Goal: Task Accomplishment & Management: Complete application form

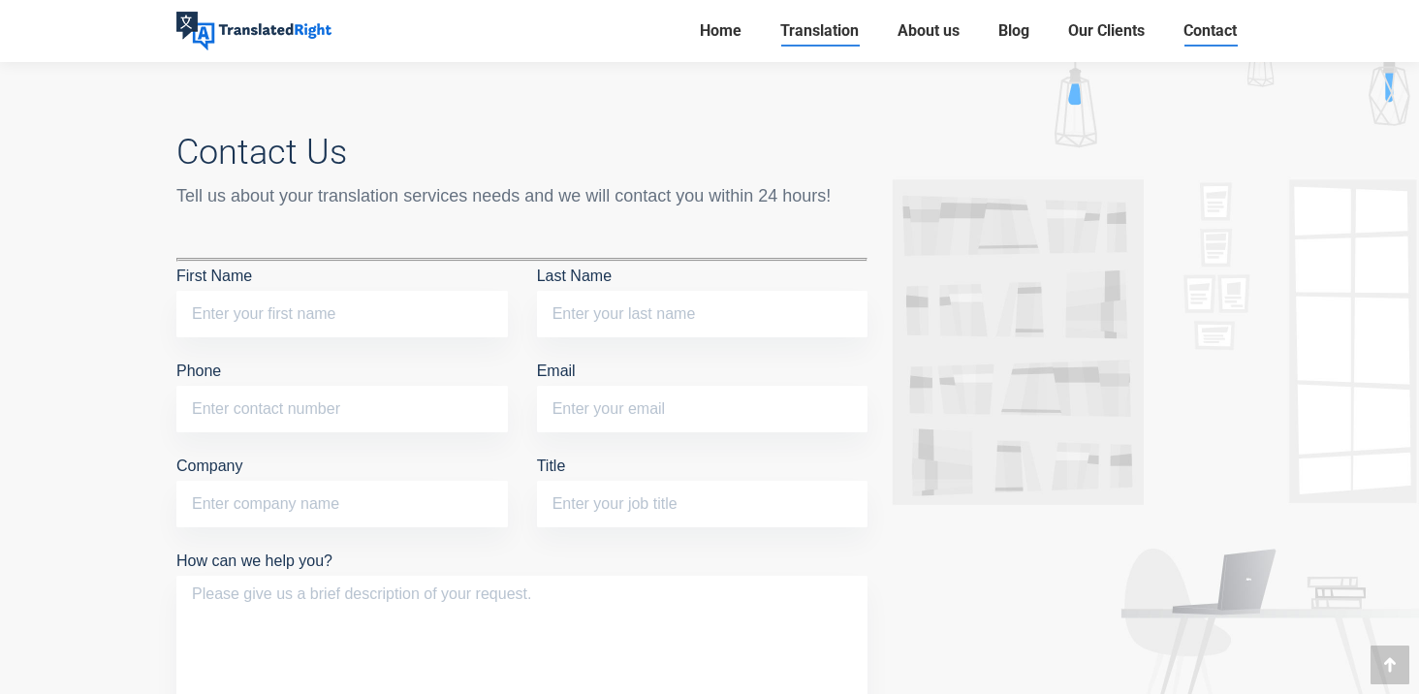
scroll to position [10533, 0]
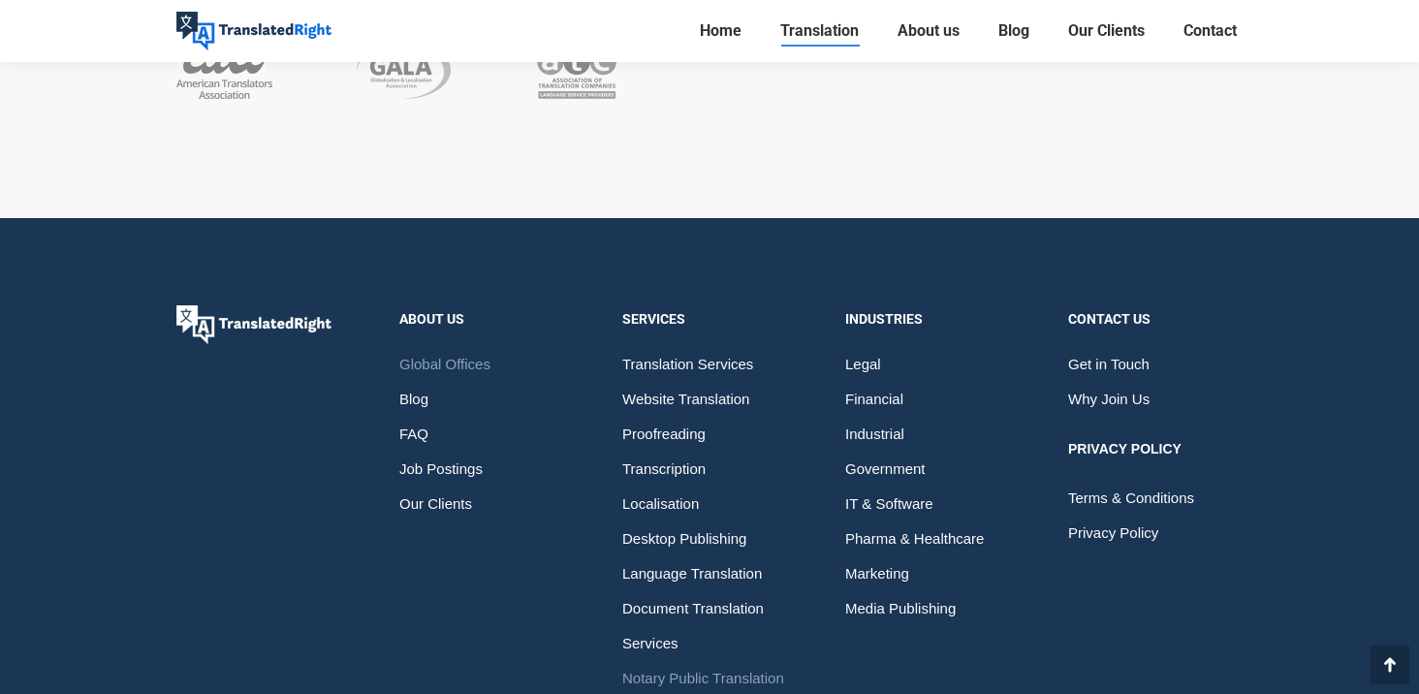
click at [426, 347] on span "Global Offices" at bounding box center [444, 364] width 91 height 35
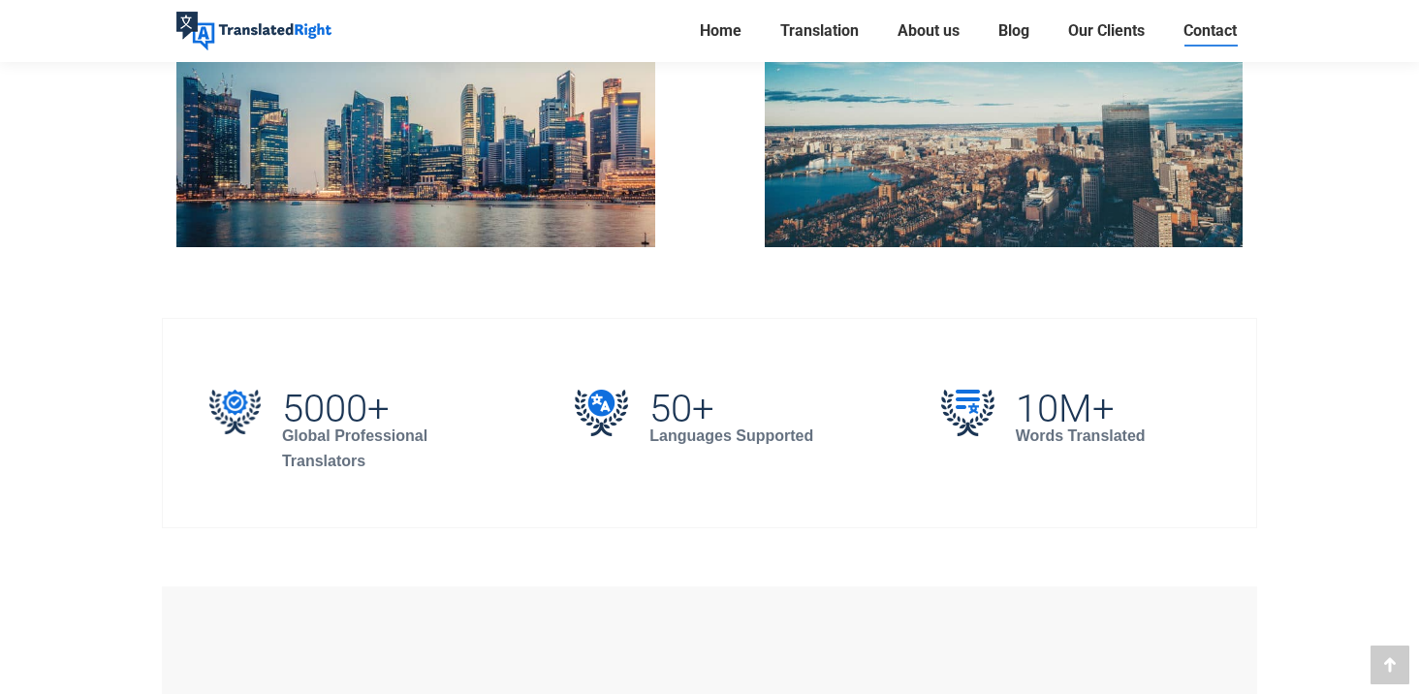
click at [335, 201] on img at bounding box center [415, 90] width 479 height 314
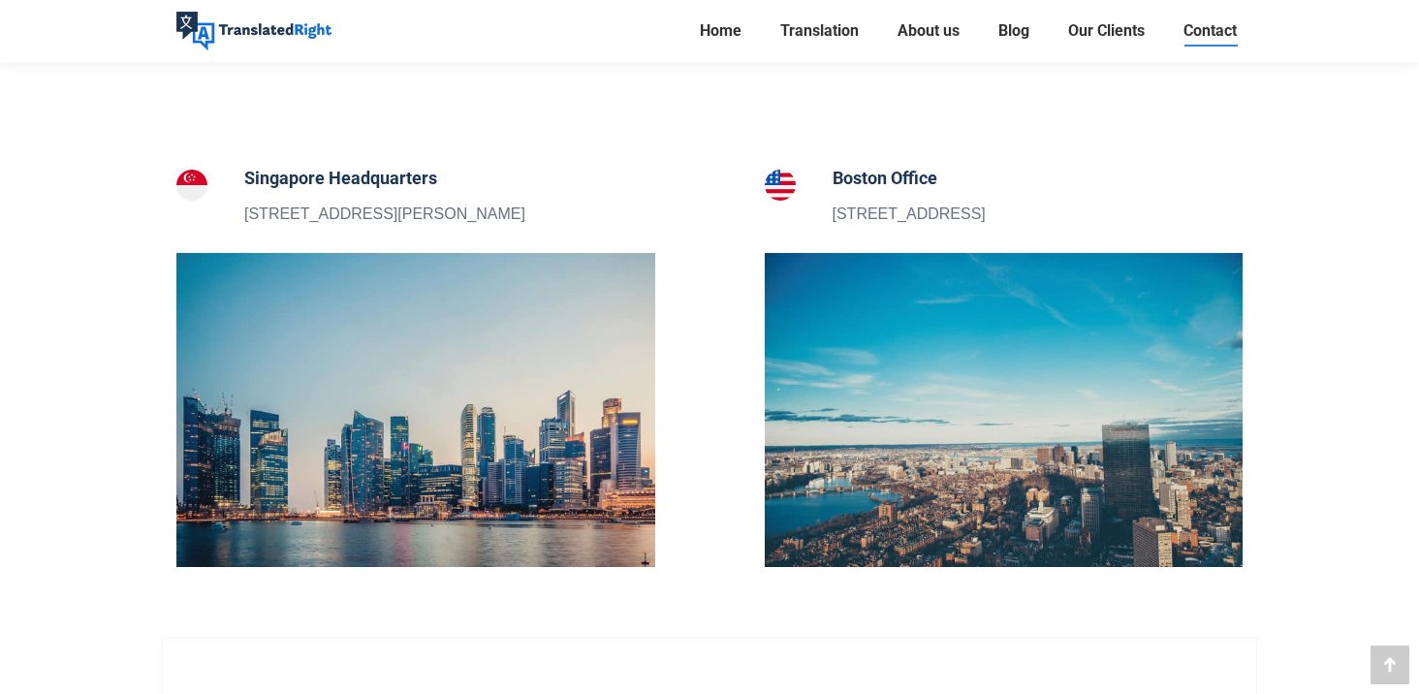
click at [352, 200] on div "Singapore Headquarters 5 Peck Hay Road, Singapore 228307" at bounding box center [384, 196] width 281 height 62
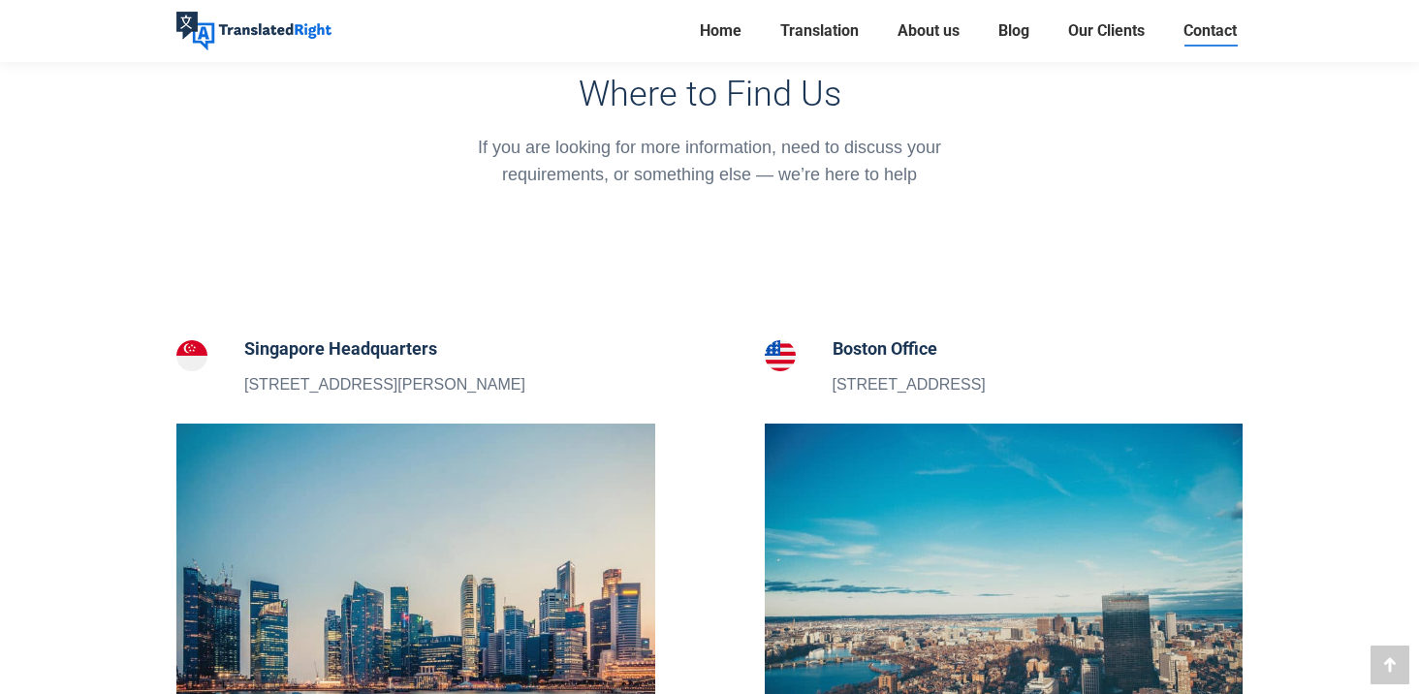
scroll to position [477, 0]
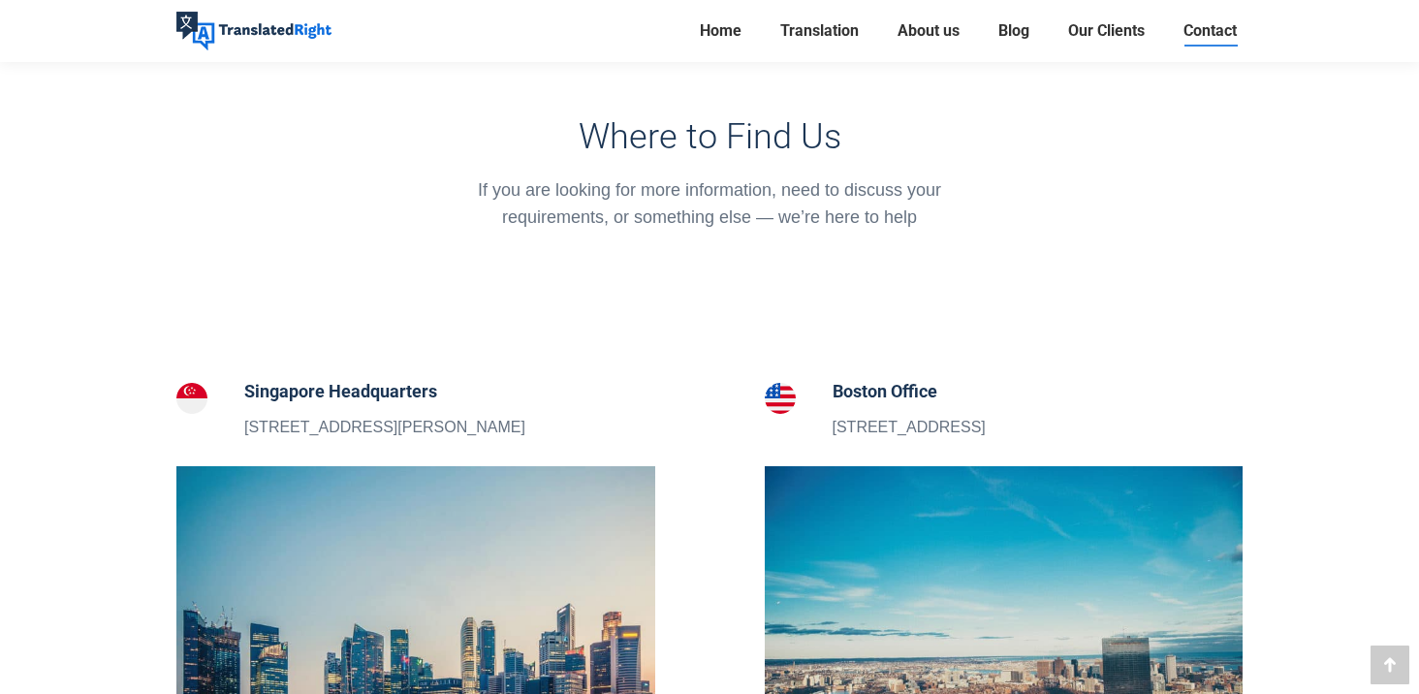
click at [398, 546] on img at bounding box center [415, 623] width 479 height 314
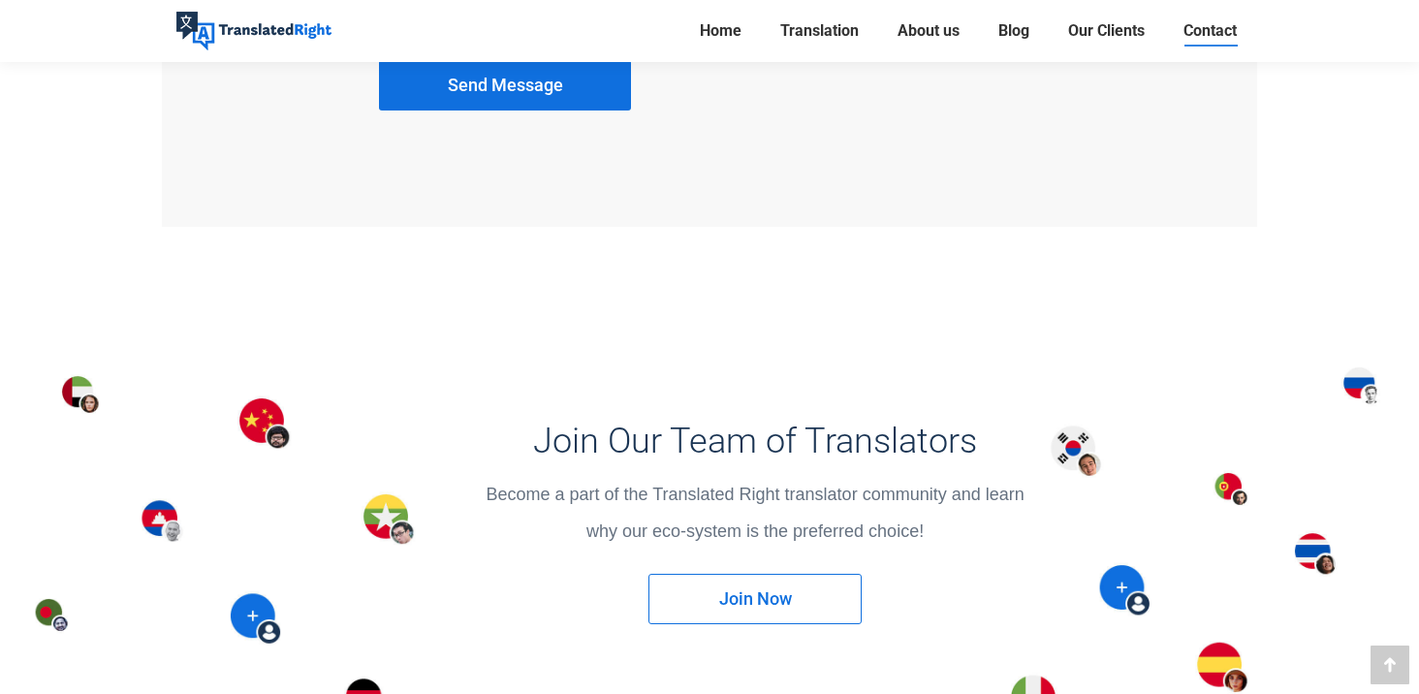
scroll to position [0, 0]
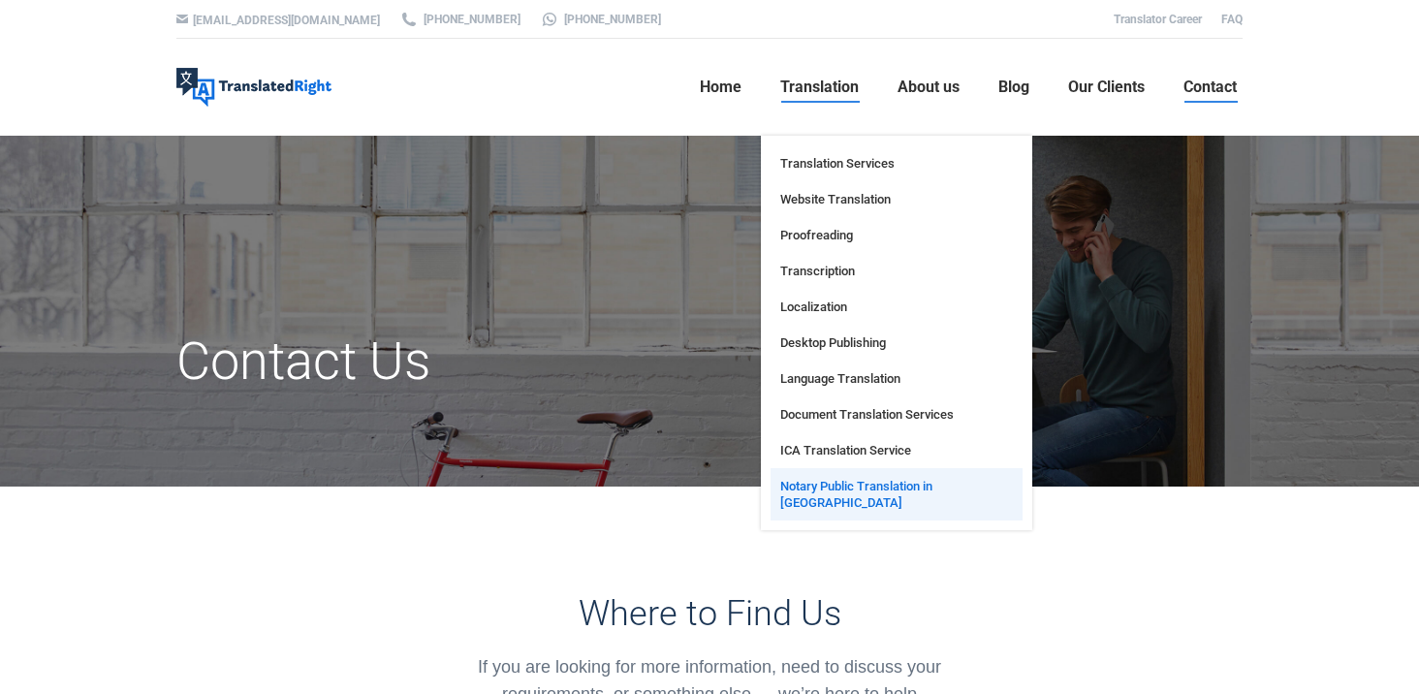
click at [817, 487] on span "Notary Public Translation in [GEOGRAPHIC_DATA]" at bounding box center [896, 494] width 233 height 33
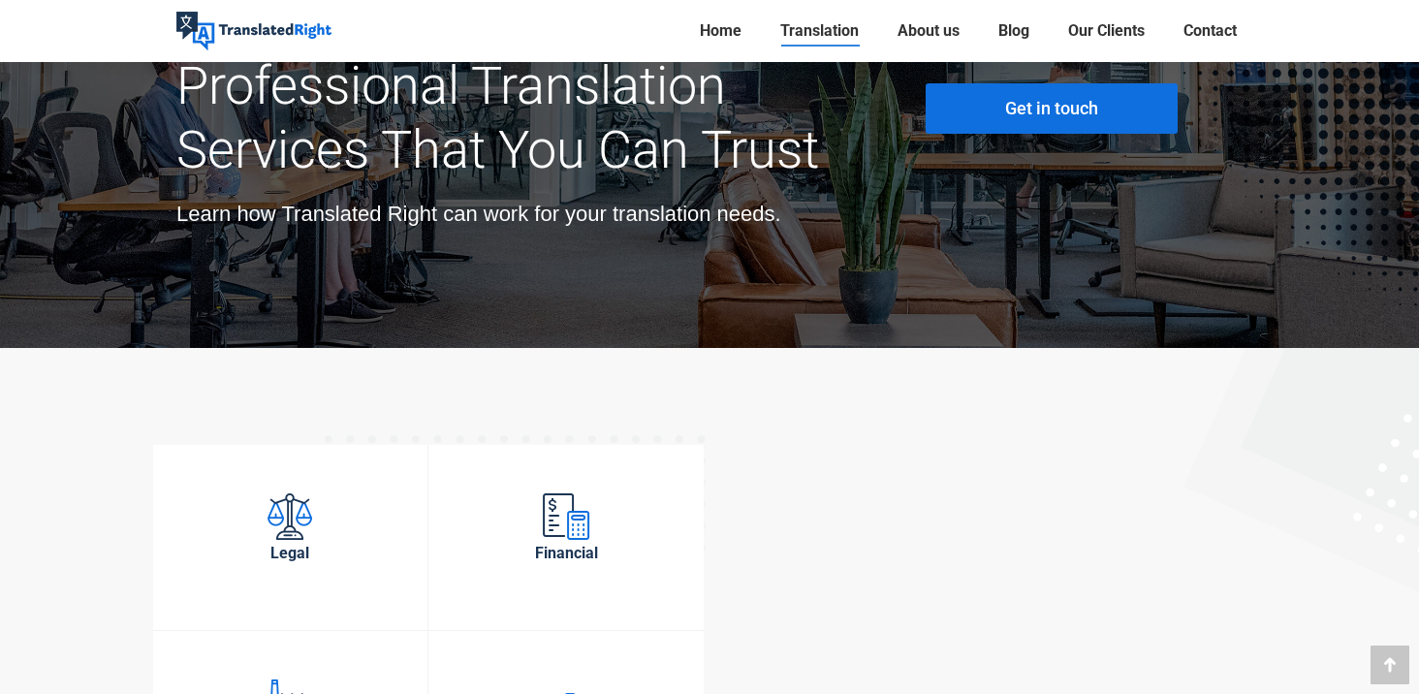
scroll to position [6713, 0]
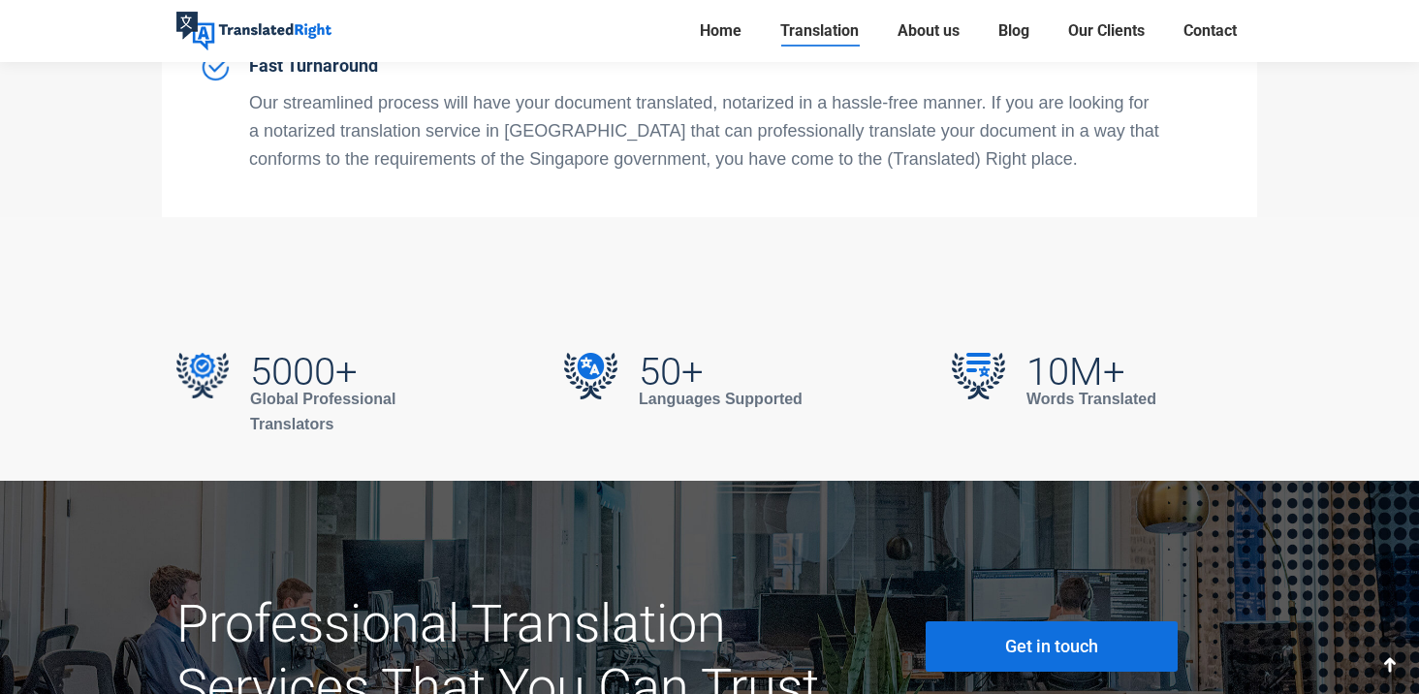
click at [1011, 637] on span "Get in touch" at bounding box center [1051, 646] width 93 height 19
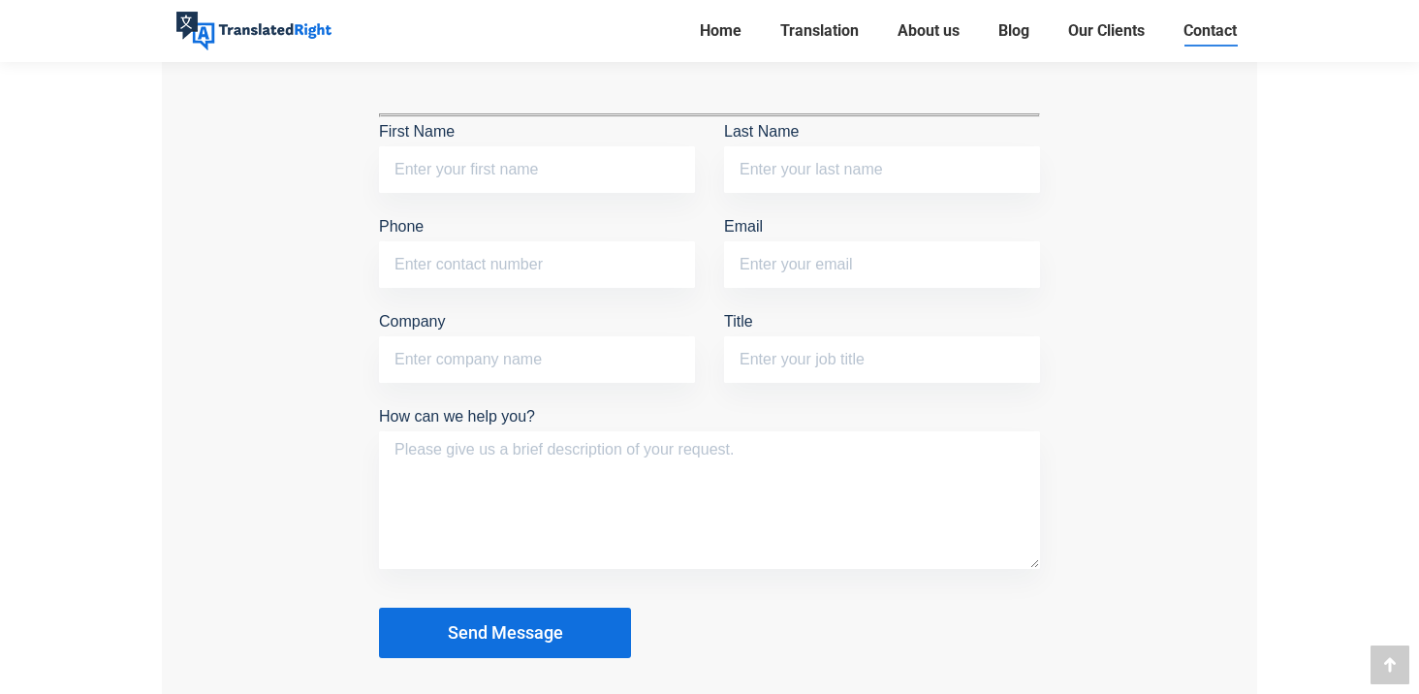
scroll to position [1745, 0]
click at [551, 158] on input "First Name" at bounding box center [537, 170] width 316 height 47
type input "Xing Yi"
type input "Ang"
type input "S"
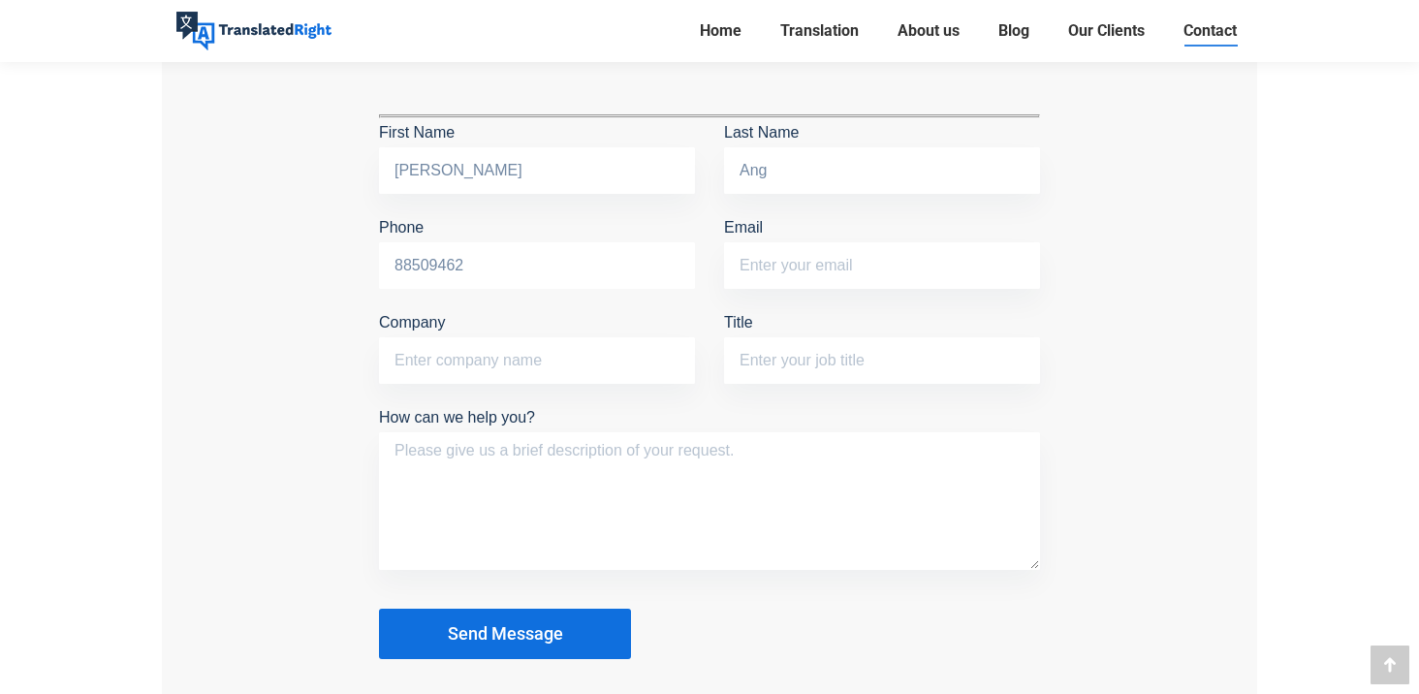
type input "88509462"
type input "xy.maxang@gmail.com"
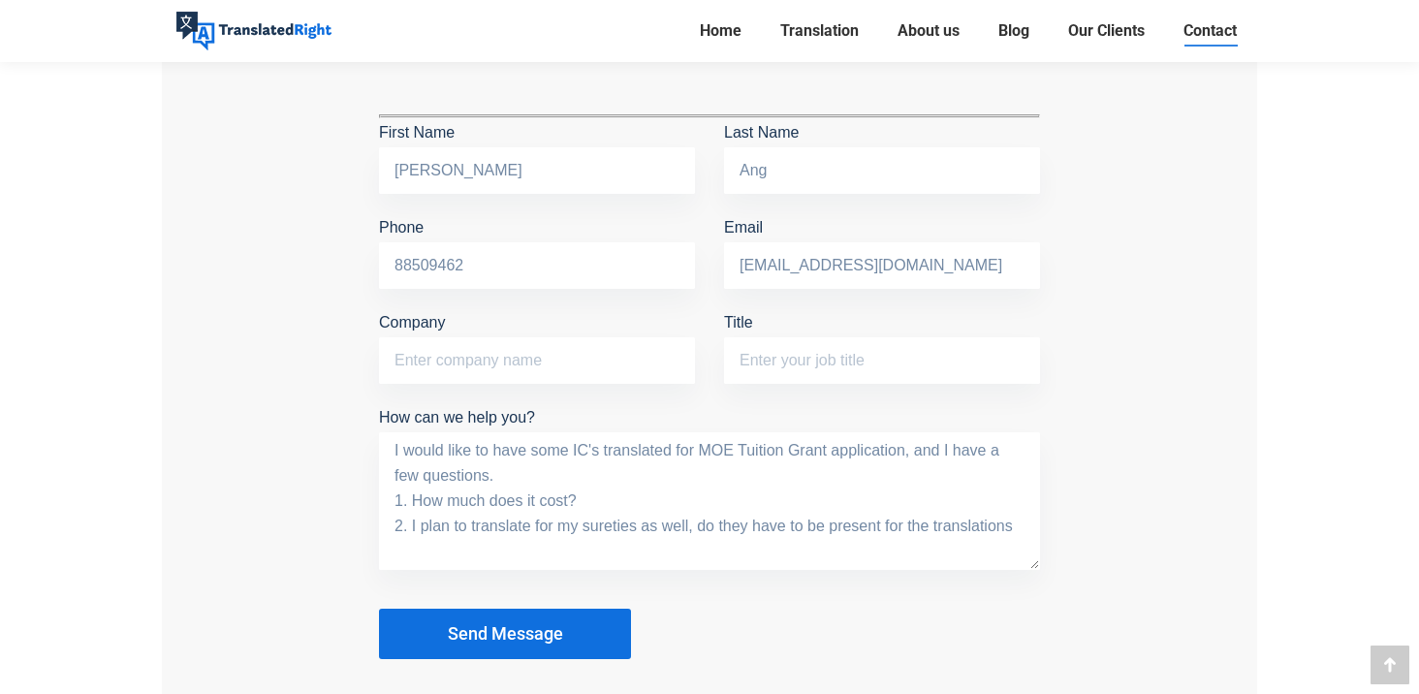
click at [547, 526] on textarea "I would like to have some IC's translated for MOE Tuition Grant application, an…" at bounding box center [709, 501] width 661 height 138
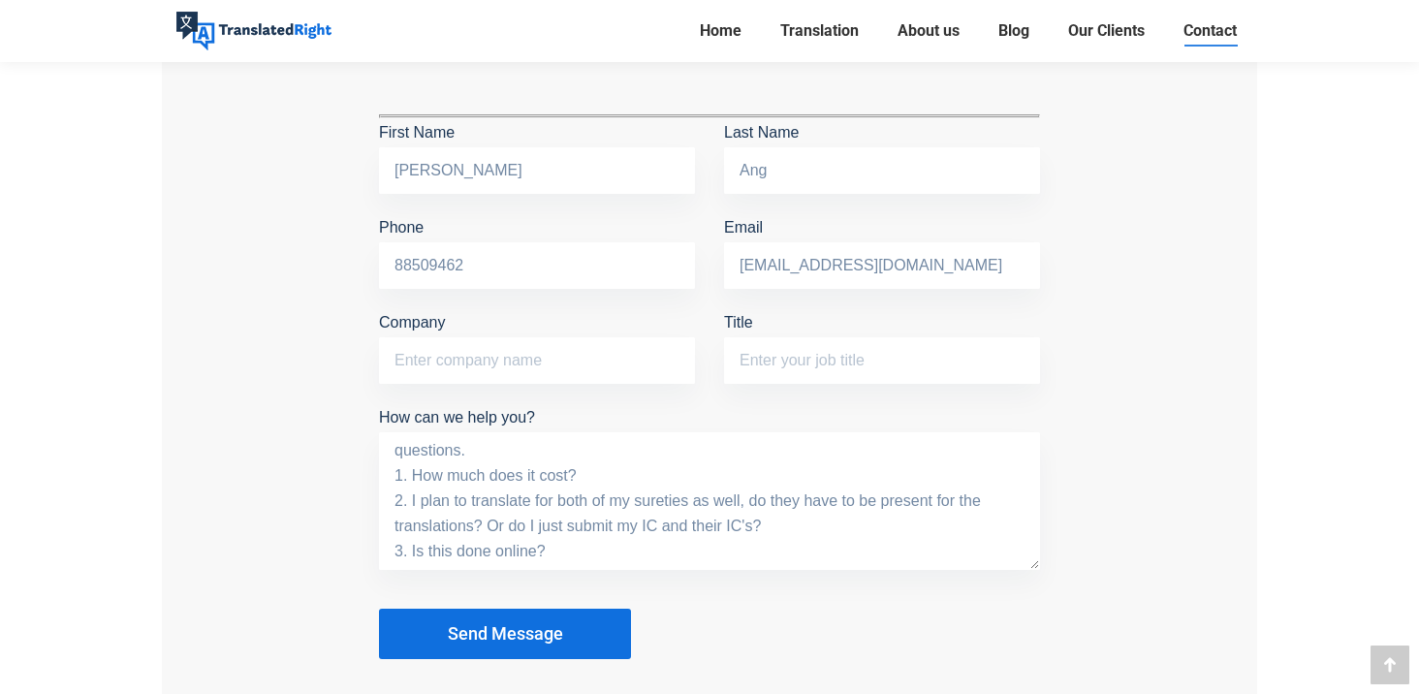
scroll to position [66, 0]
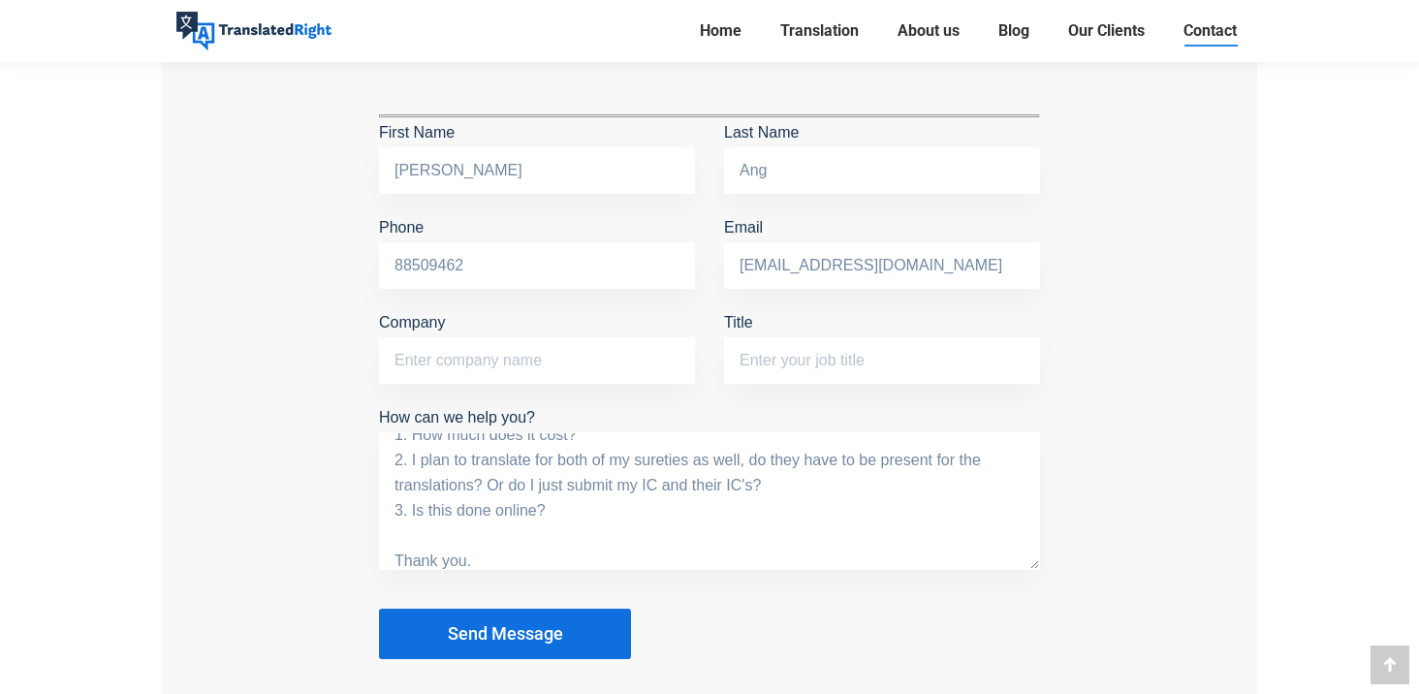
type textarea "I would like to have IC translations for MOE Tuition Grant application, and I h…"
click at [379, 609] on button "Send Message" at bounding box center [505, 634] width 252 height 50
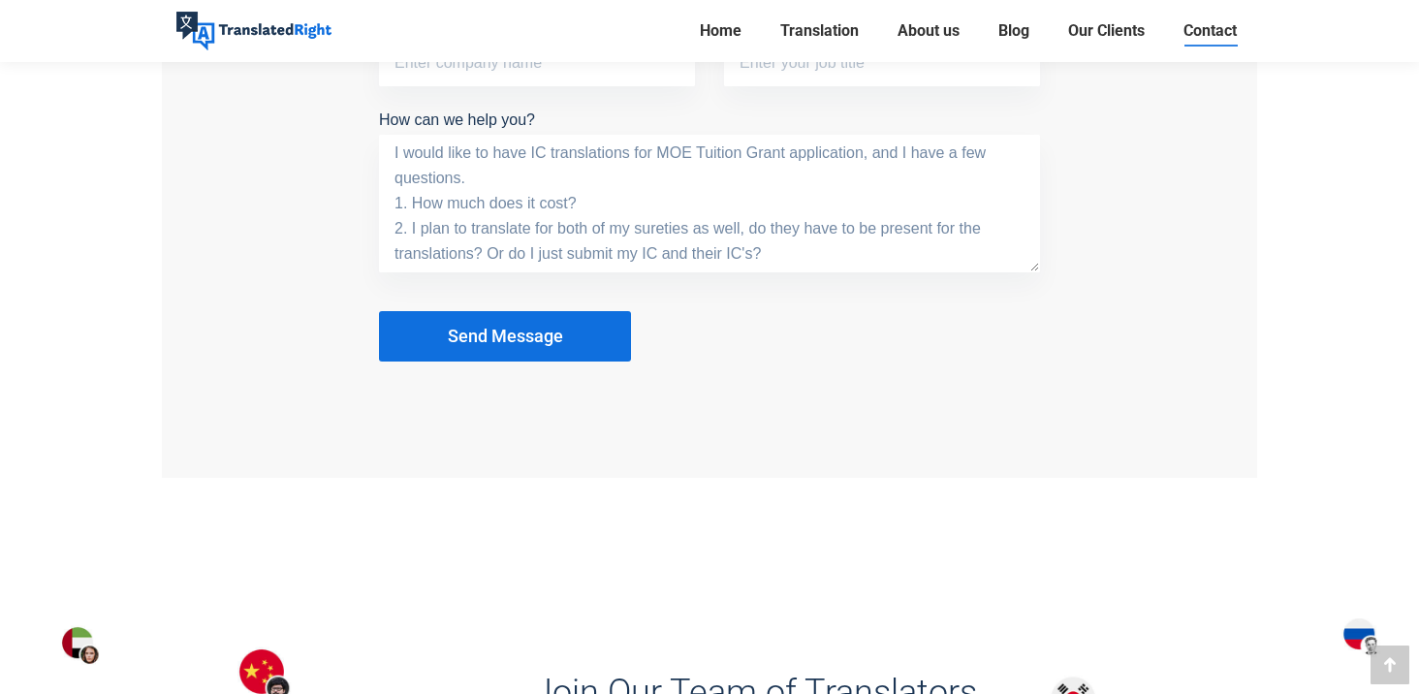
scroll to position [2044, 0]
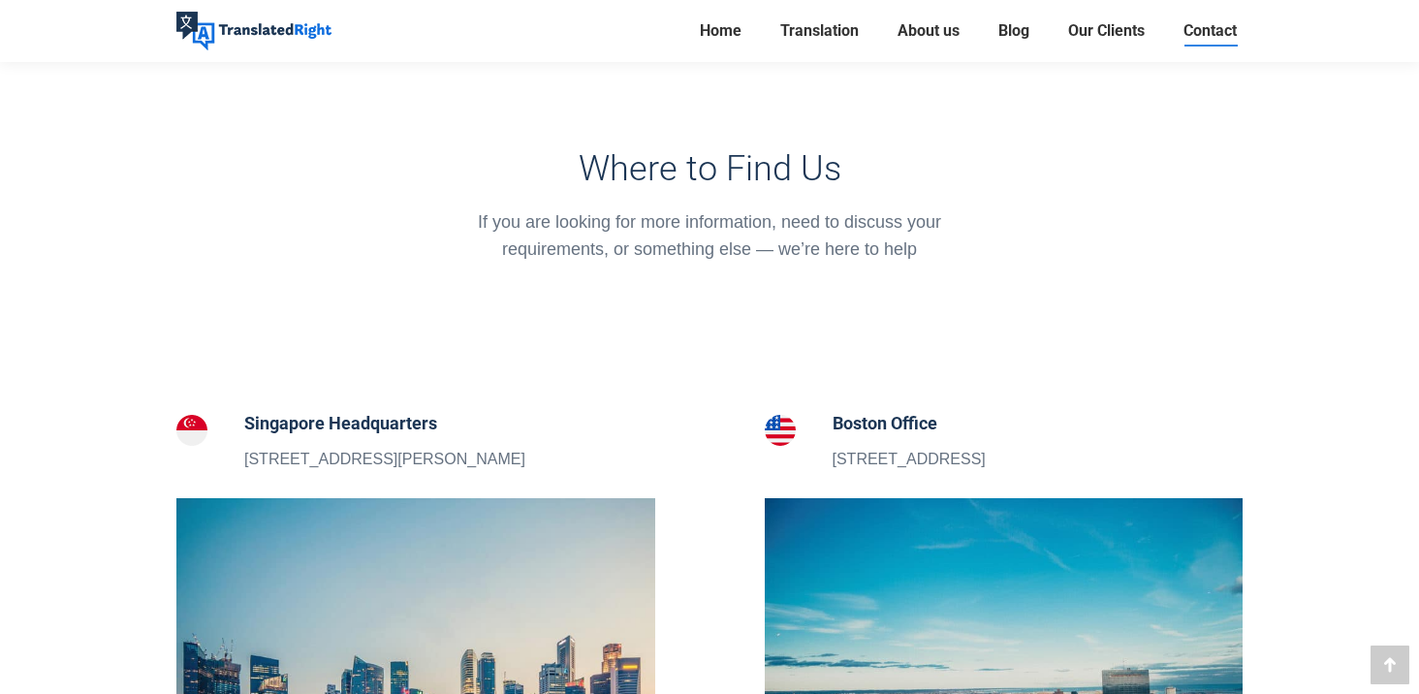
scroll to position [441, 0]
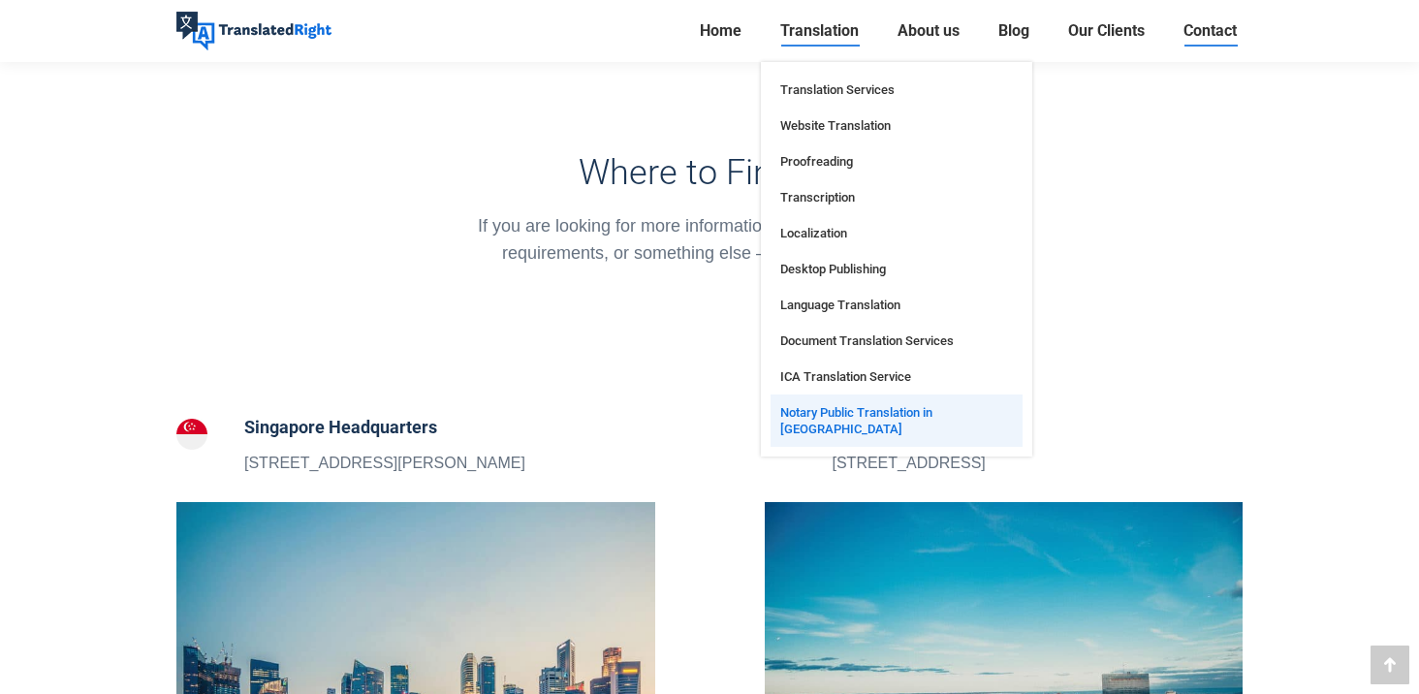
click at [790, 409] on span "Notary Public Translation in [GEOGRAPHIC_DATA]" at bounding box center [896, 420] width 233 height 33
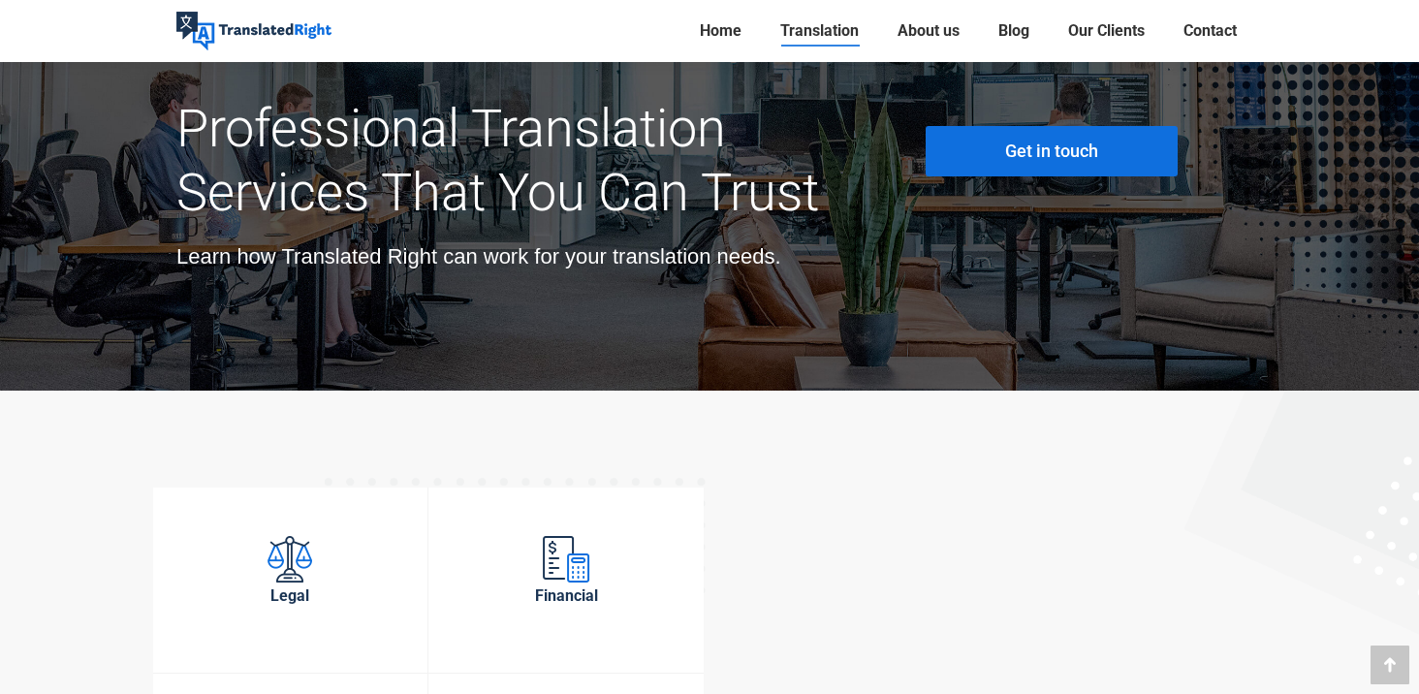
scroll to position [4914, 0]
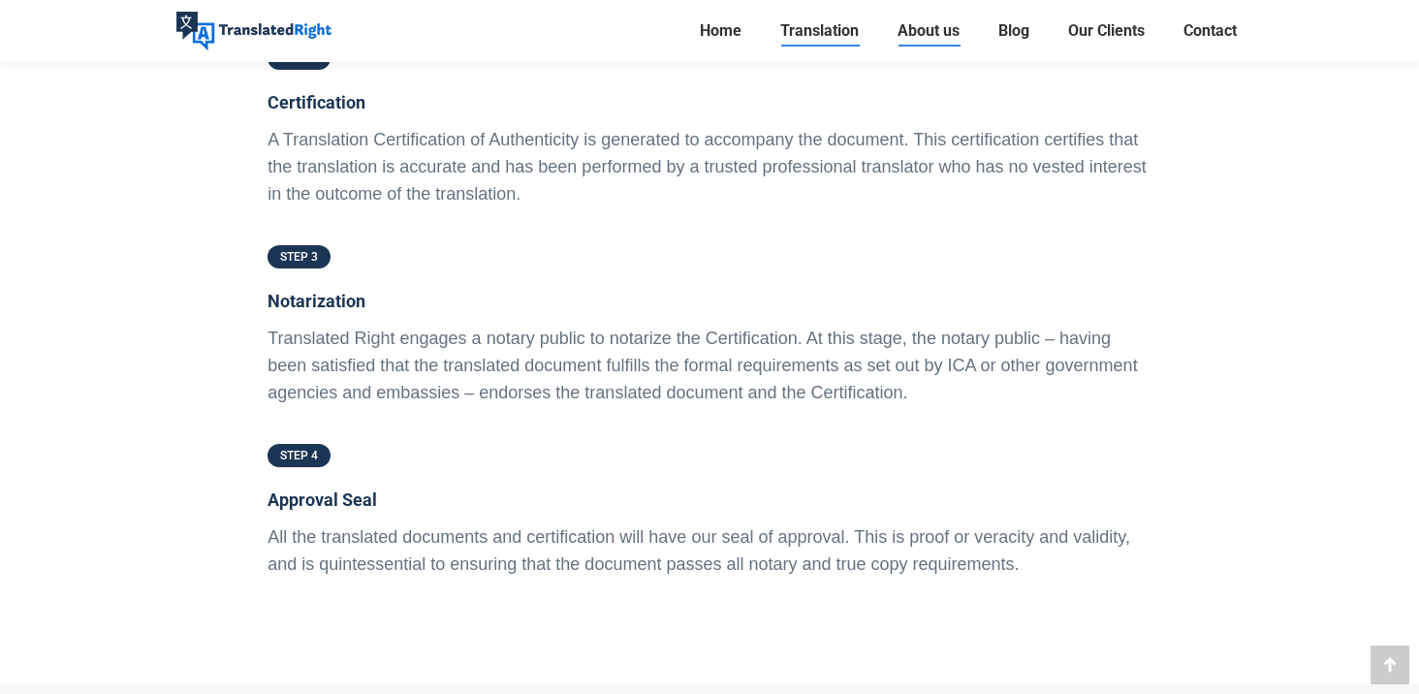
click at [920, 27] on span "About us" at bounding box center [929, 30] width 62 height 19
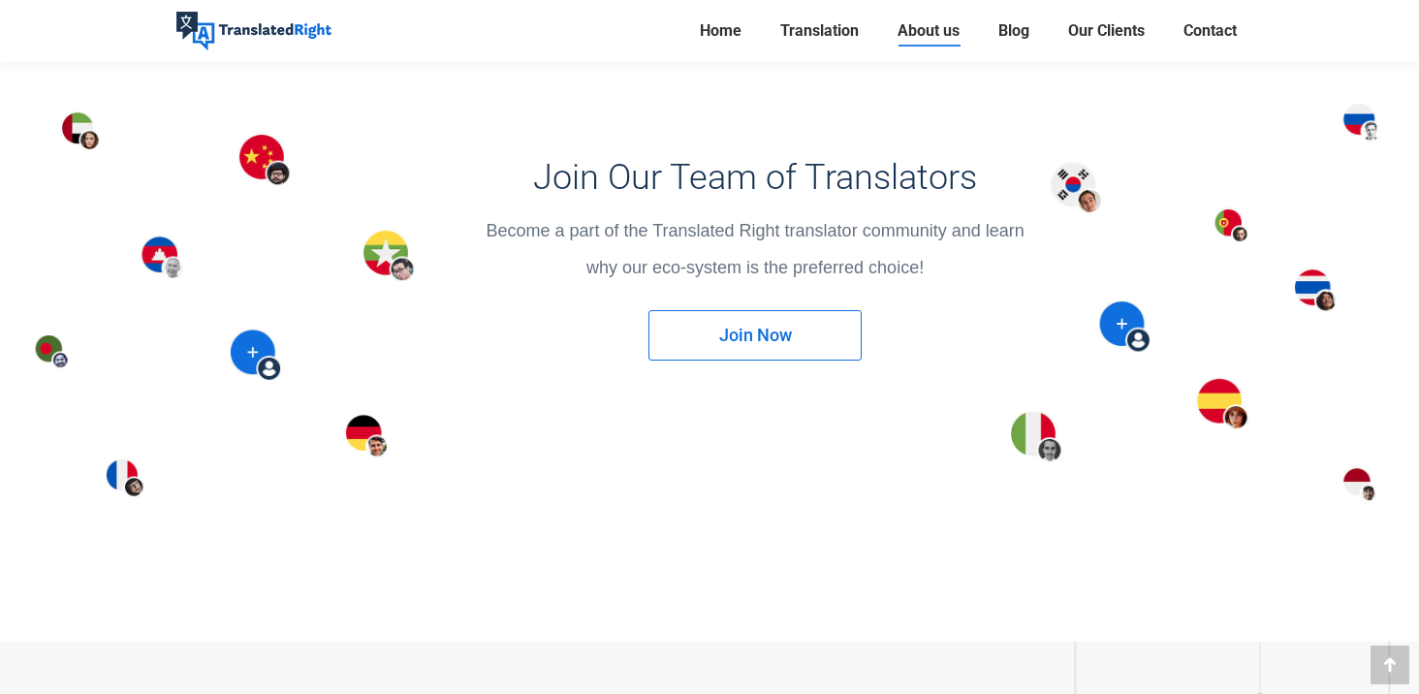
scroll to position [5492, 0]
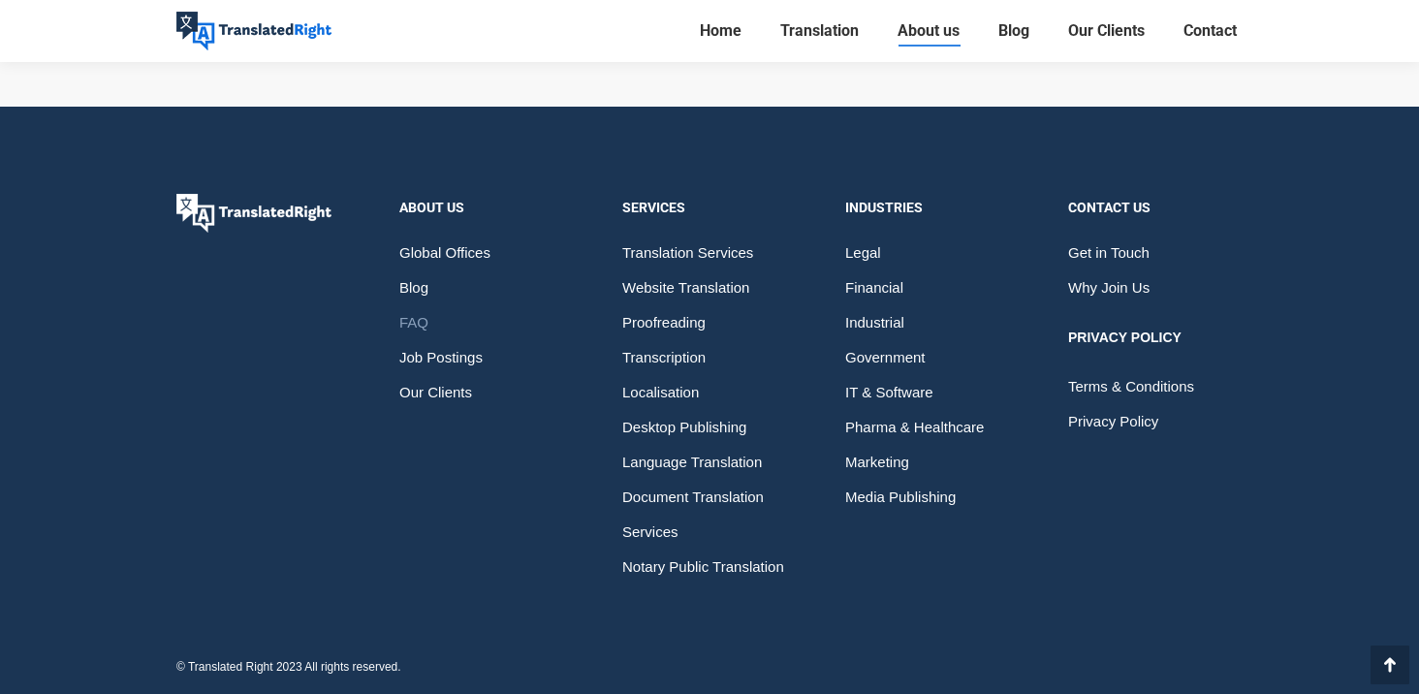
click at [422, 330] on span "FAQ" at bounding box center [413, 322] width 29 height 35
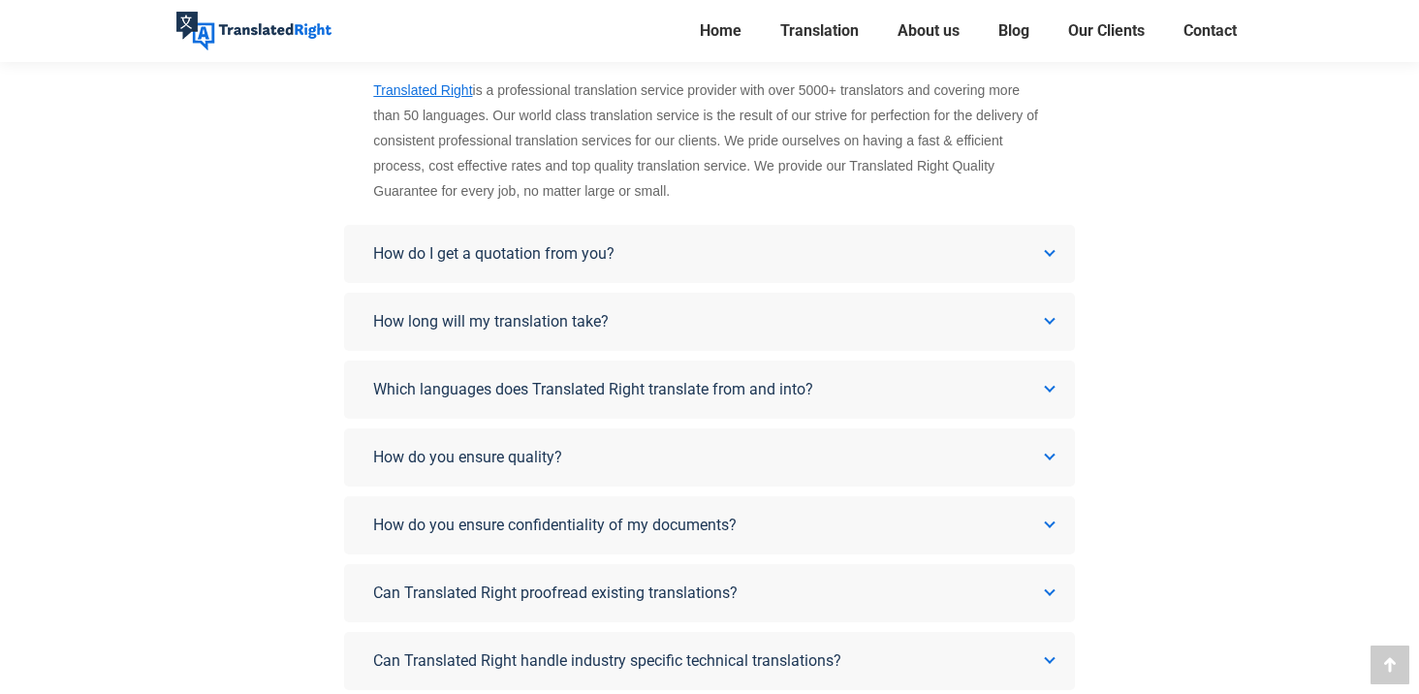
scroll to position [401, 0]
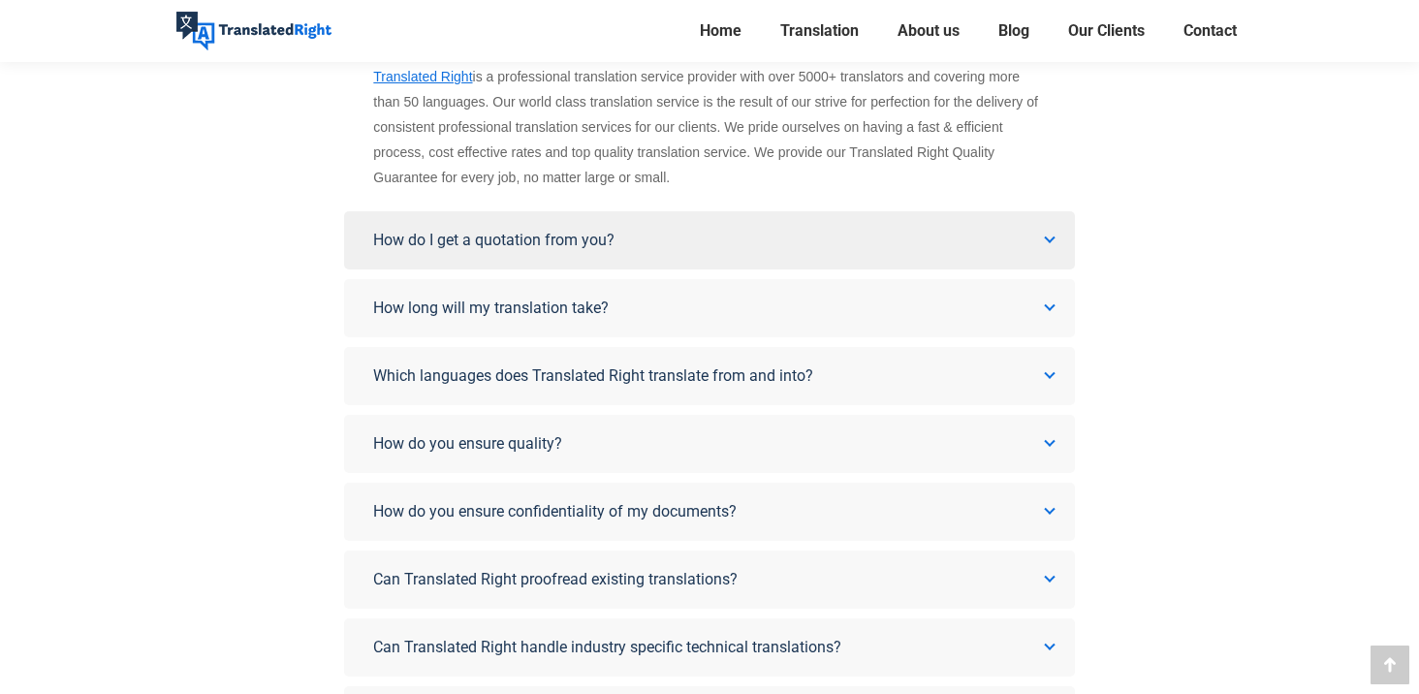
click at [456, 251] on link "How do I get a quotation from you?" at bounding box center [709, 240] width 730 height 58
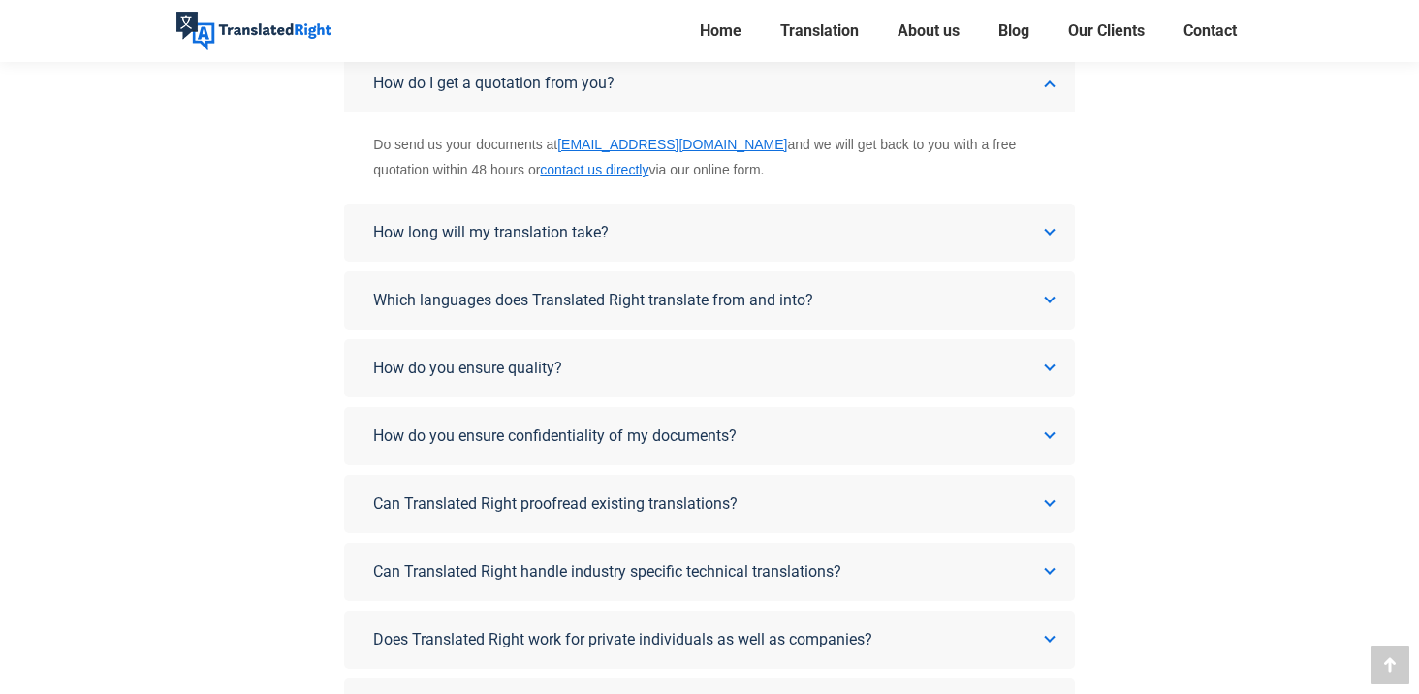
scroll to position [397, 0]
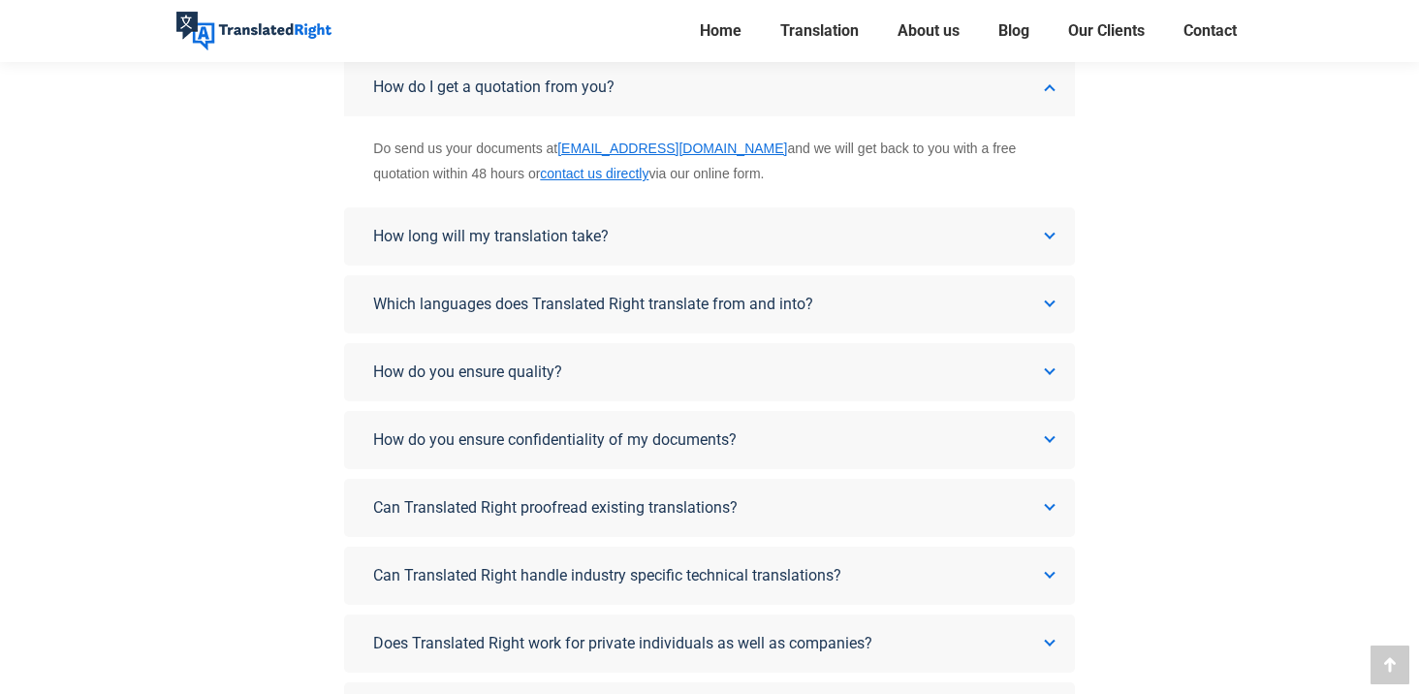
click at [456, 251] on link "How long will my translation take?" at bounding box center [709, 236] width 730 height 58
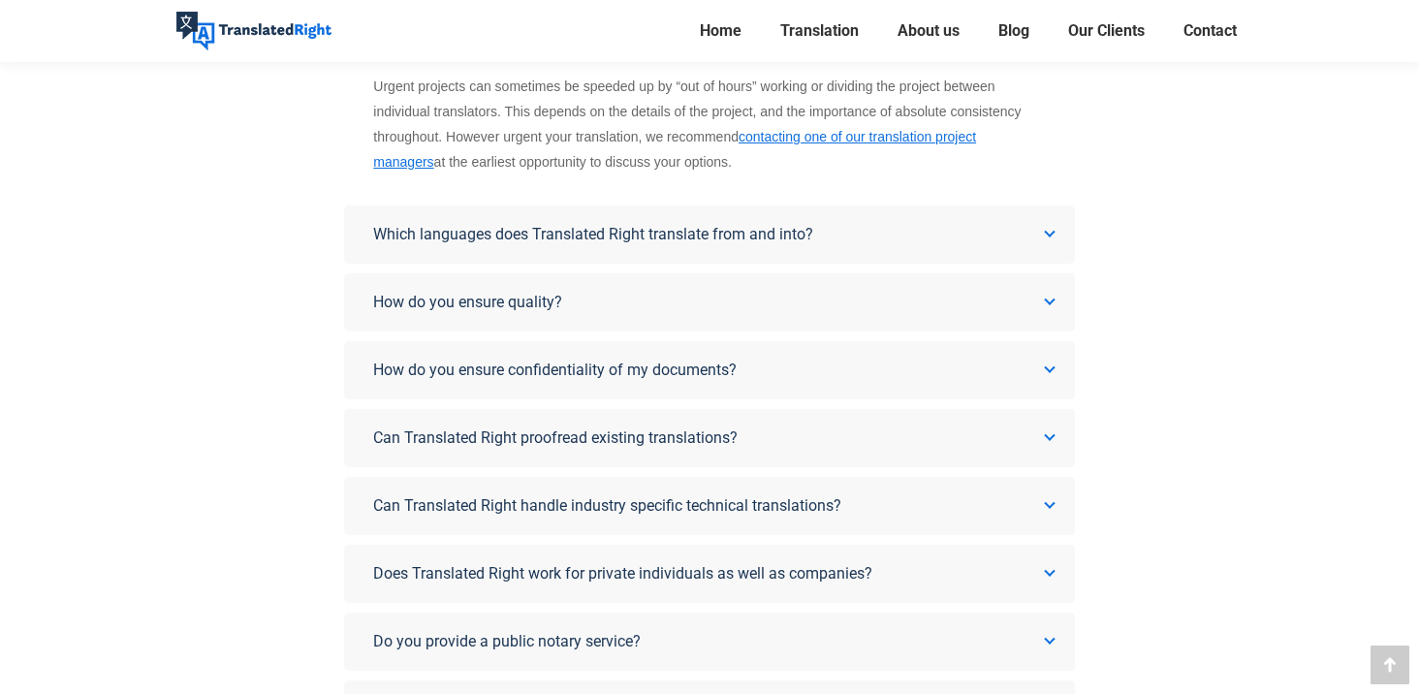
click at [491, 418] on link "Can Translated Right proofread existing translations?" at bounding box center [709, 438] width 730 height 58
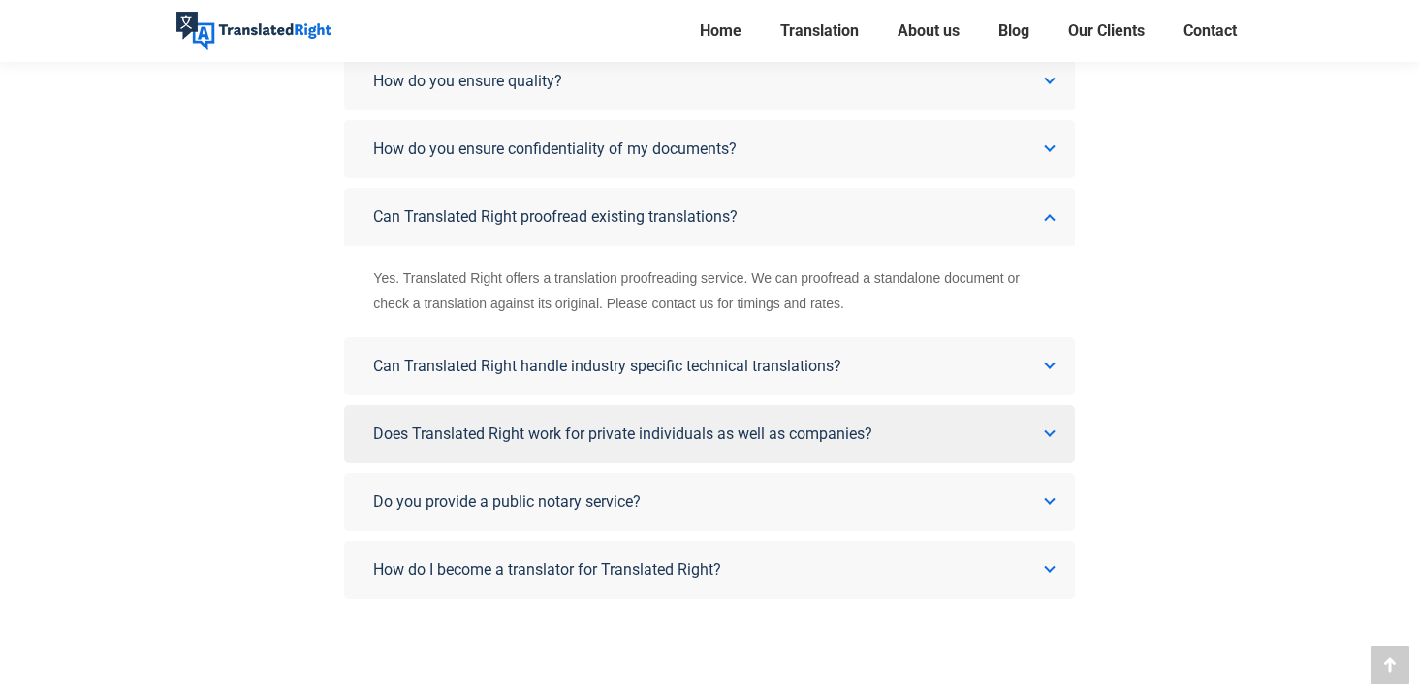
scroll to position [346, 0]
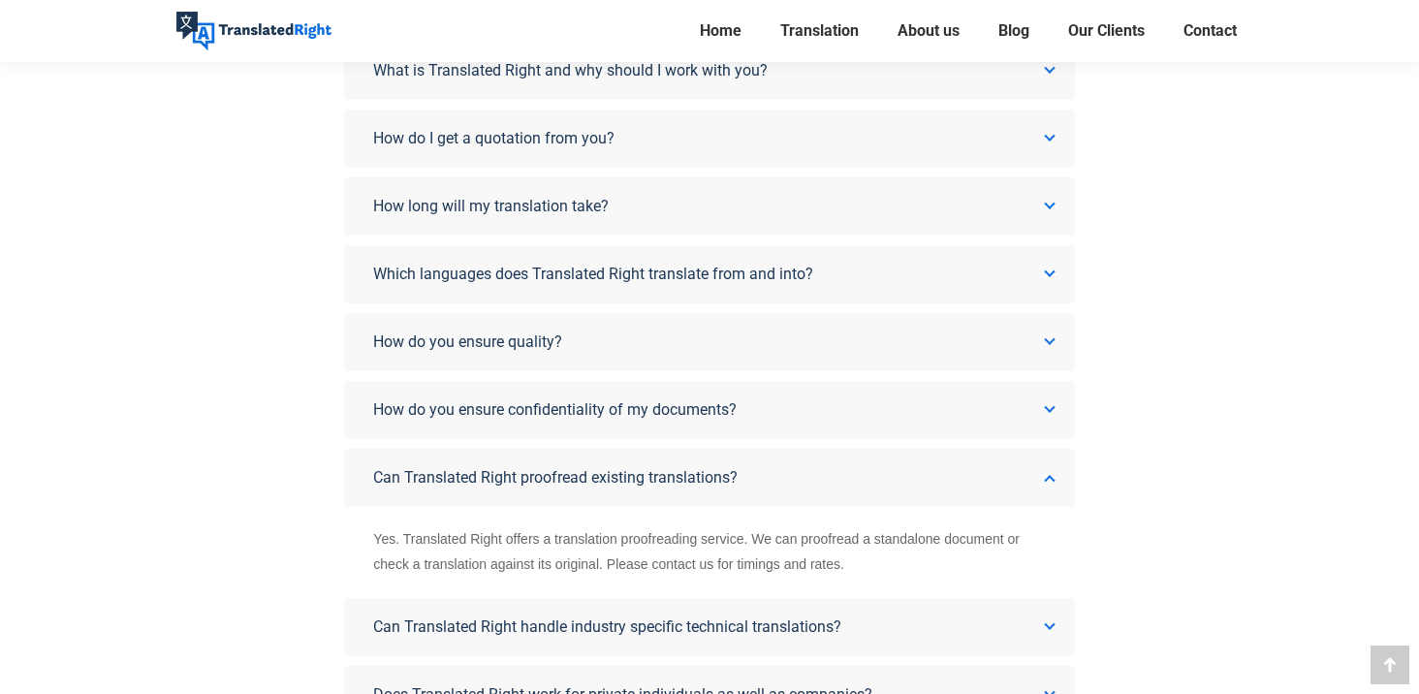
click at [539, 175] on div "What is Translated Right and why should I work with you? Translated Right is a …" at bounding box center [709, 451] width 730 height 818
click at [531, 203] on span "How long will my translation take?" at bounding box center [491, 206] width 236 height 18
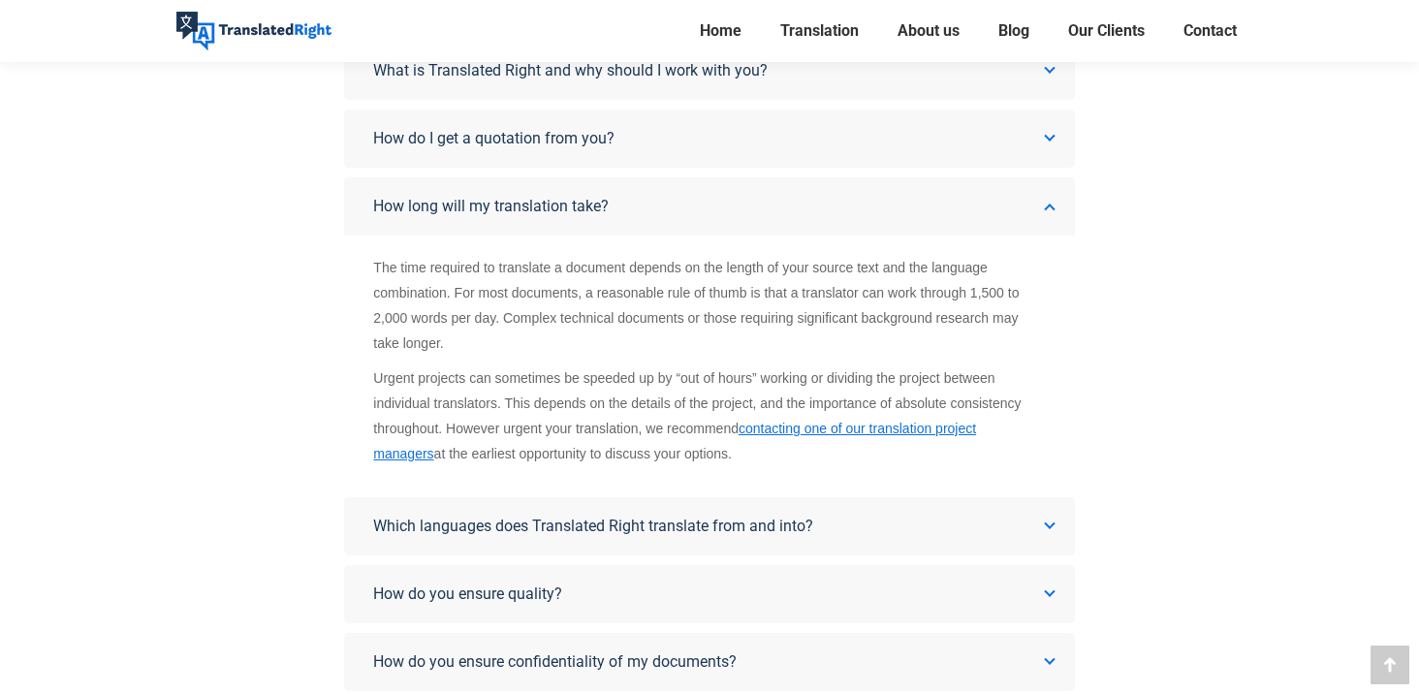
click at [316, 383] on div "What is Translated Right and why should I work with you? Translated Right is a …" at bounding box center [709, 547] width 1095 height 1010
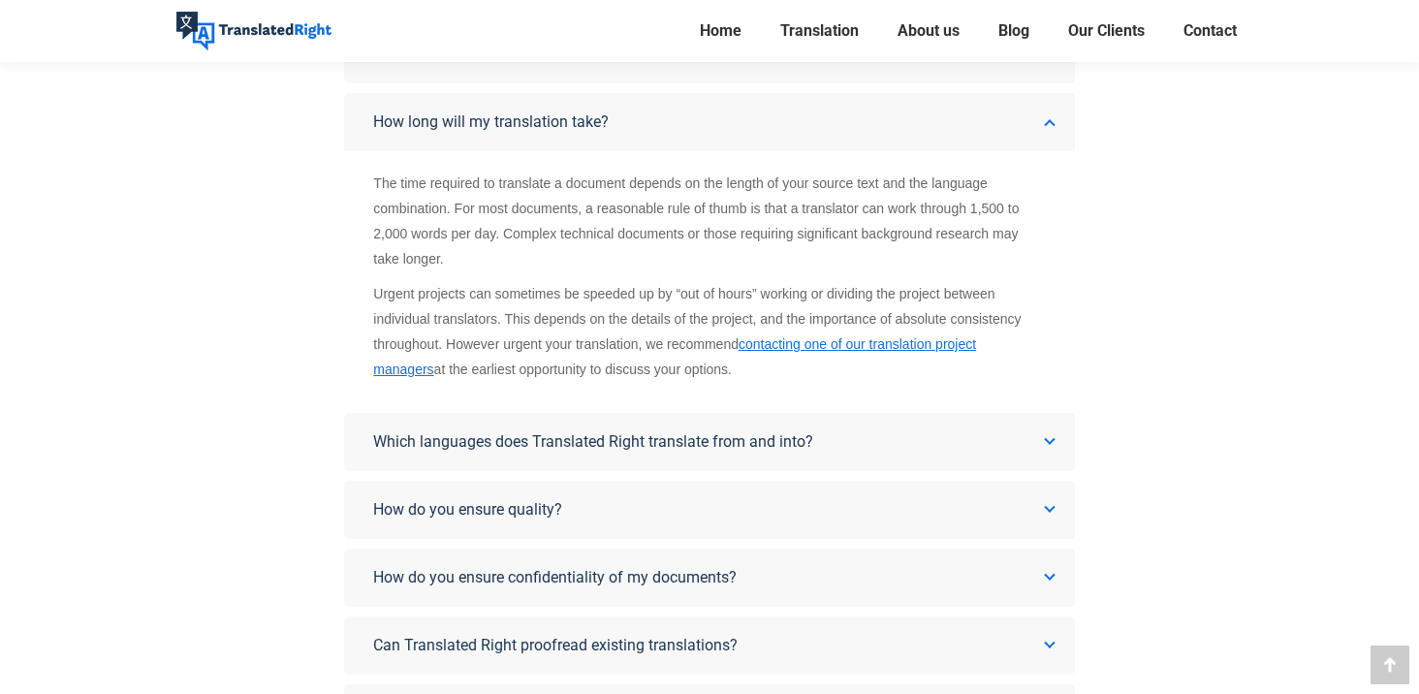
scroll to position [456, 0]
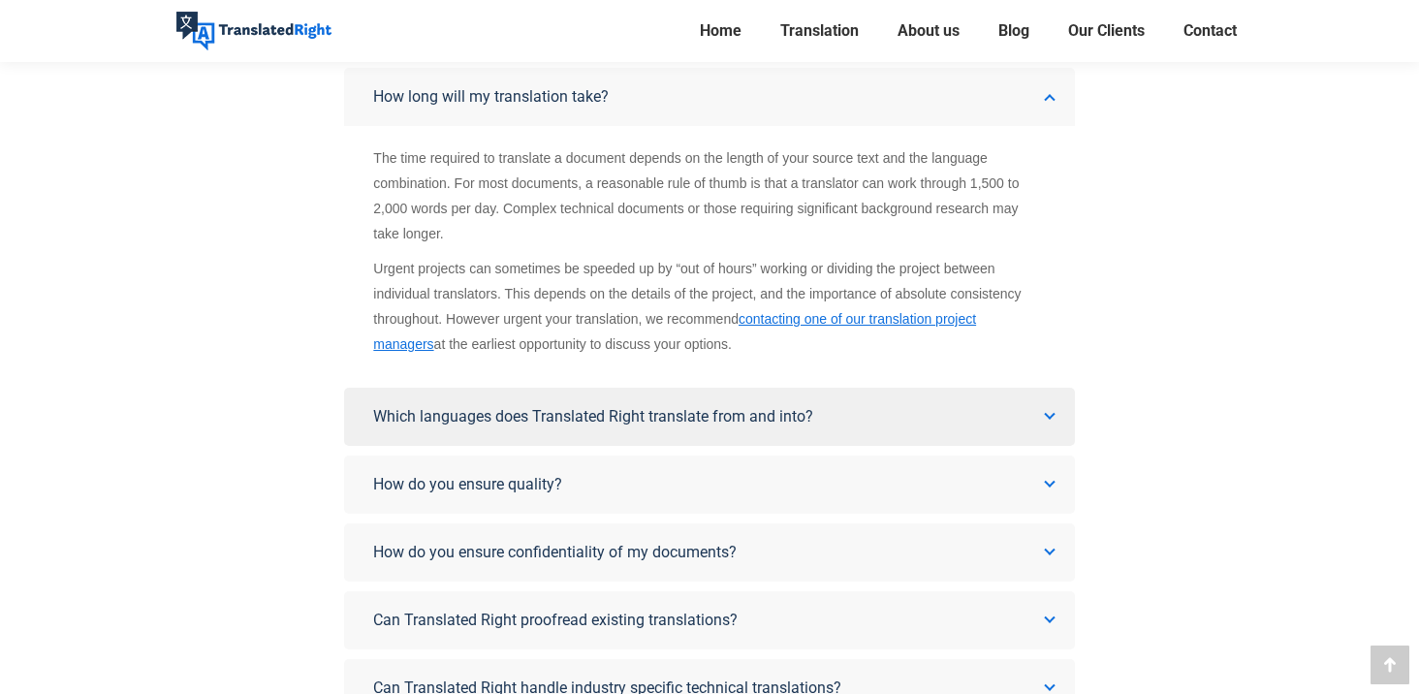
click at [394, 400] on link "Which languages does Translated Right translate from and into?" at bounding box center [709, 417] width 730 height 58
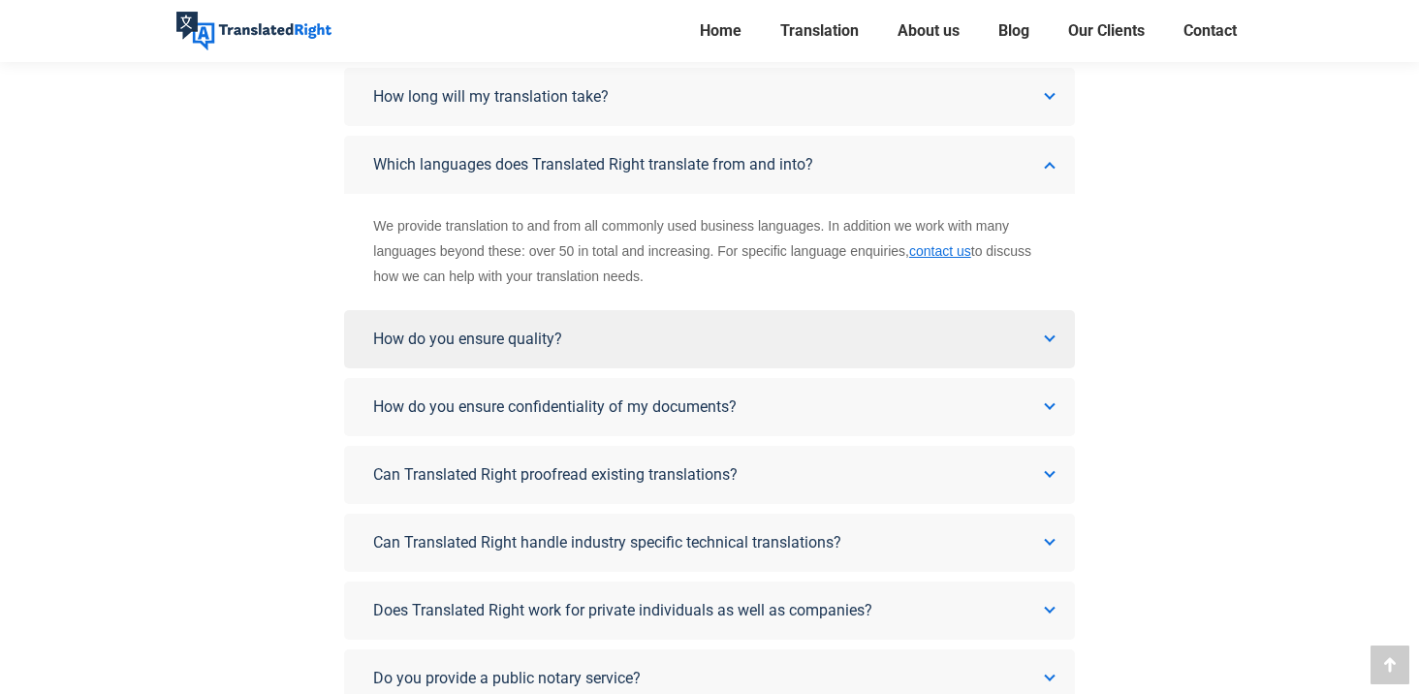
click at [403, 357] on link "How do you ensure quality?" at bounding box center [709, 339] width 730 height 58
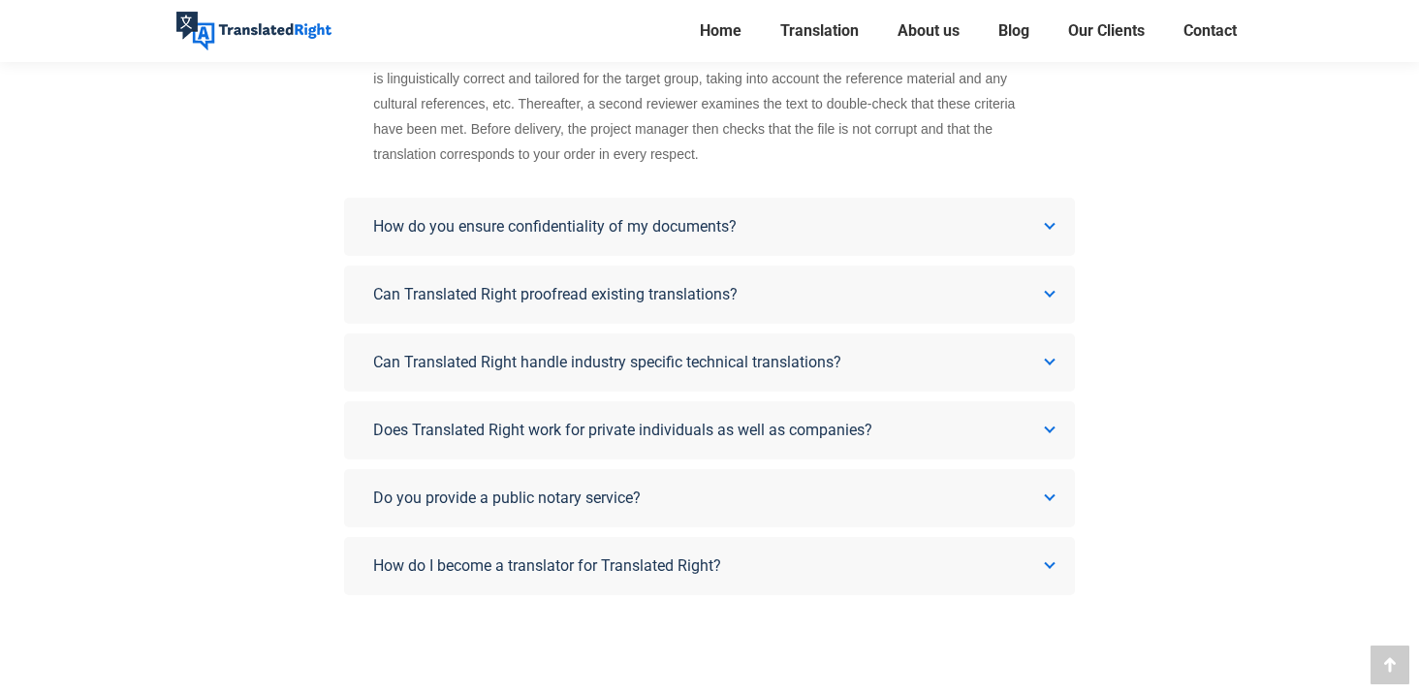
scroll to position [822, 0]
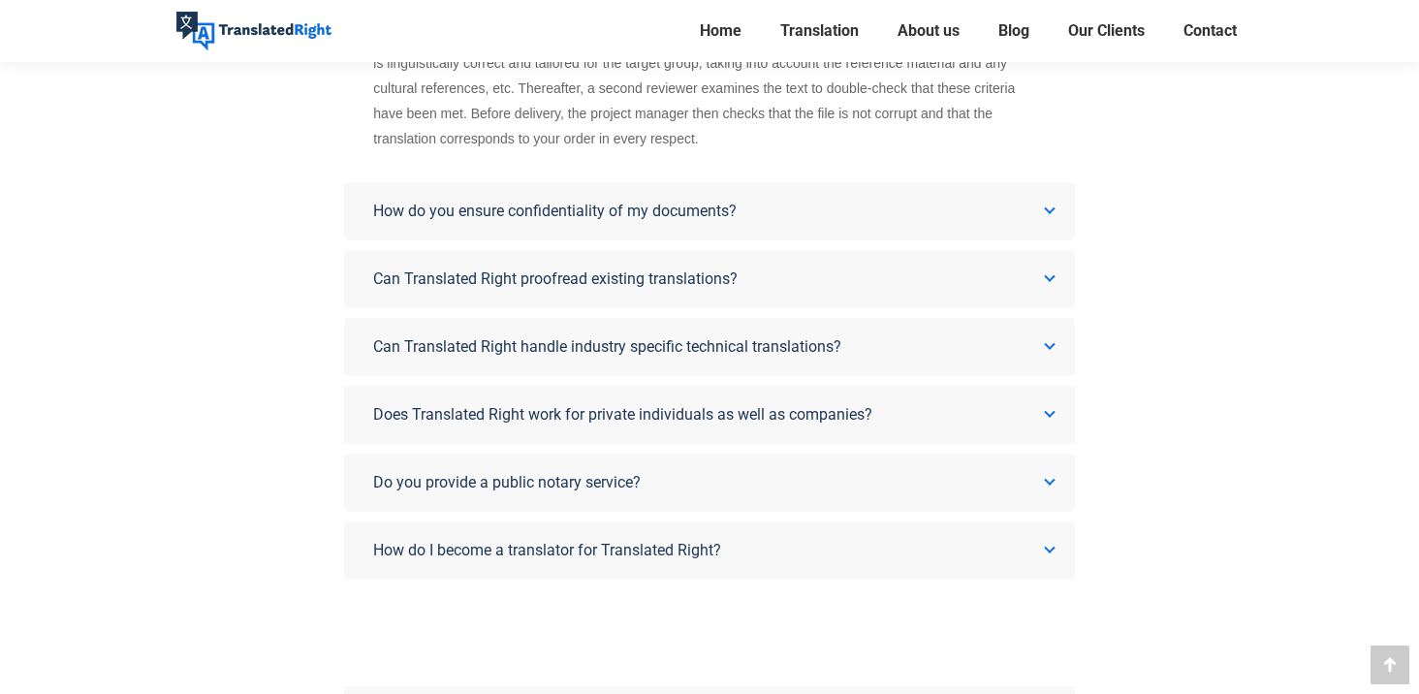
click at [405, 382] on div "What is Translated Right and why should I work with you? Translated Right is a …" at bounding box center [709, 73] width 730 height 1014
click at [411, 479] on span "Do you provide a public notary service?" at bounding box center [507, 482] width 268 height 18
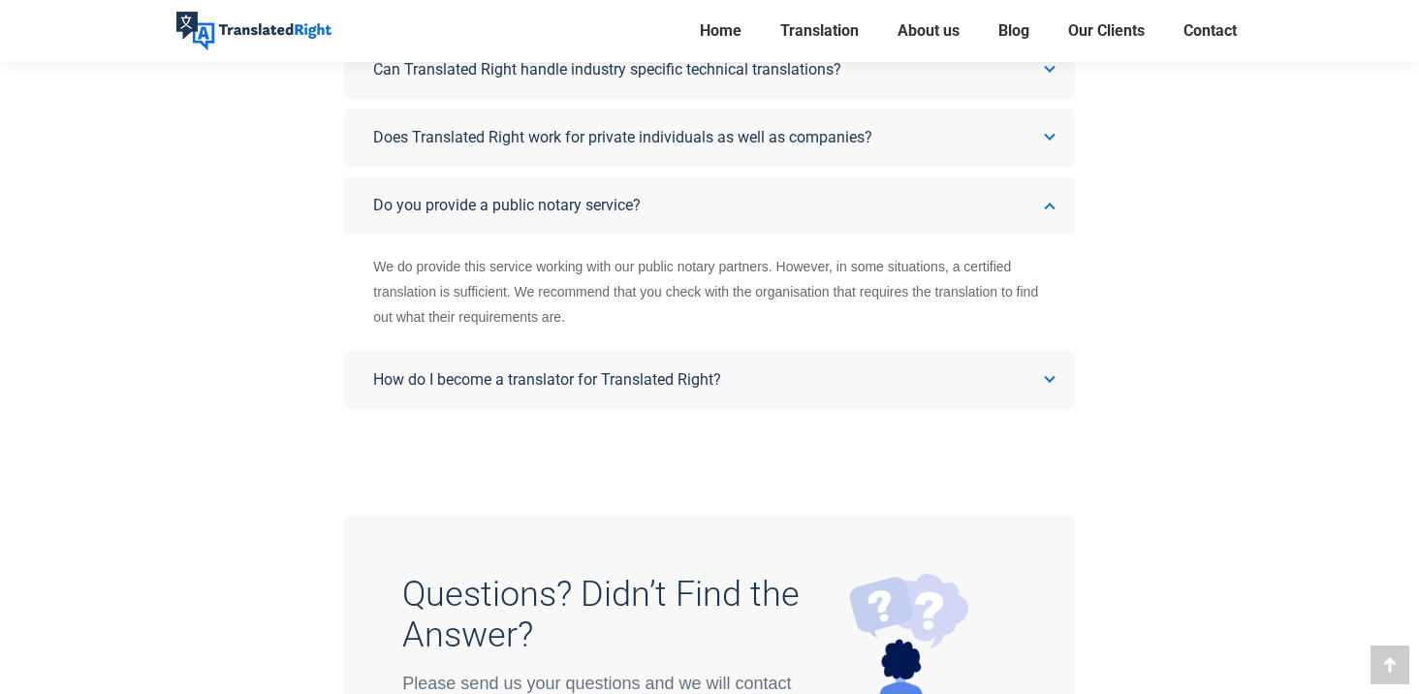
scroll to position [791, 0]
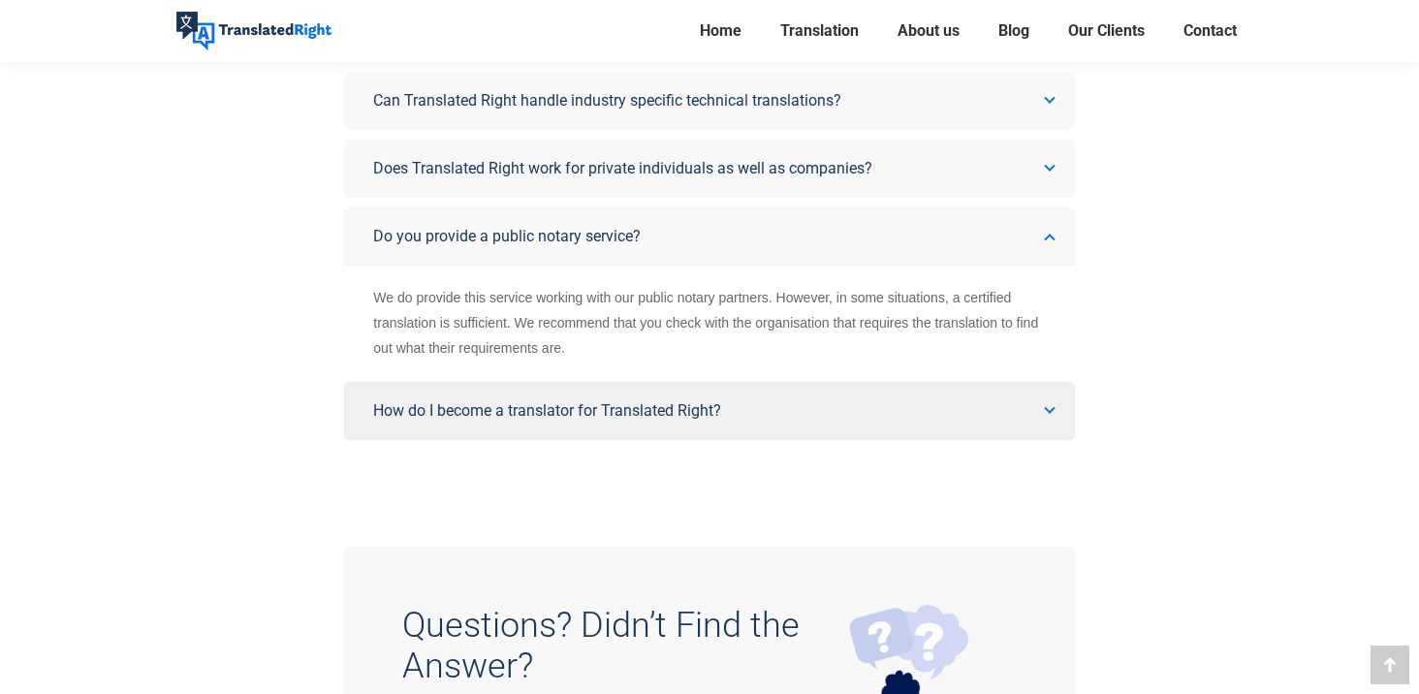
click at [418, 396] on link "How do I become a translator for Translated Right?" at bounding box center [709, 411] width 730 height 58
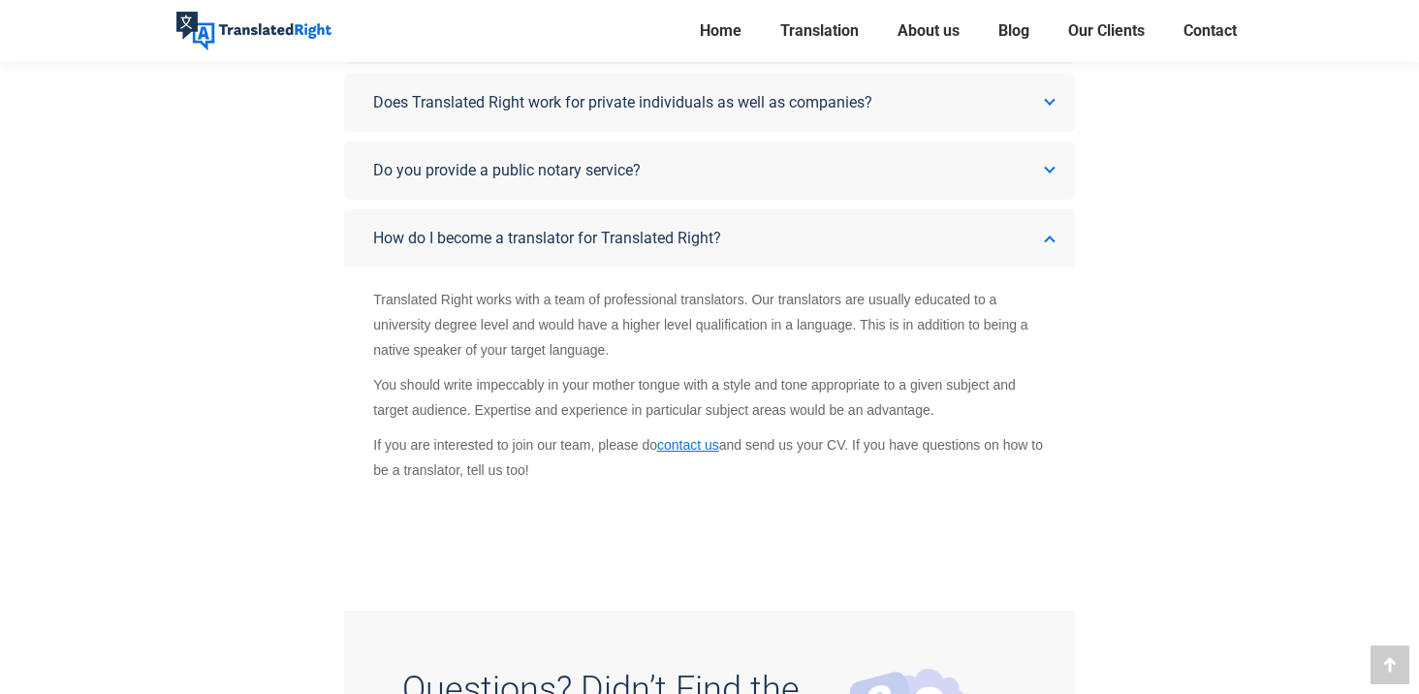
scroll to position [855, 0]
